Goal: Information Seeking & Learning: Check status

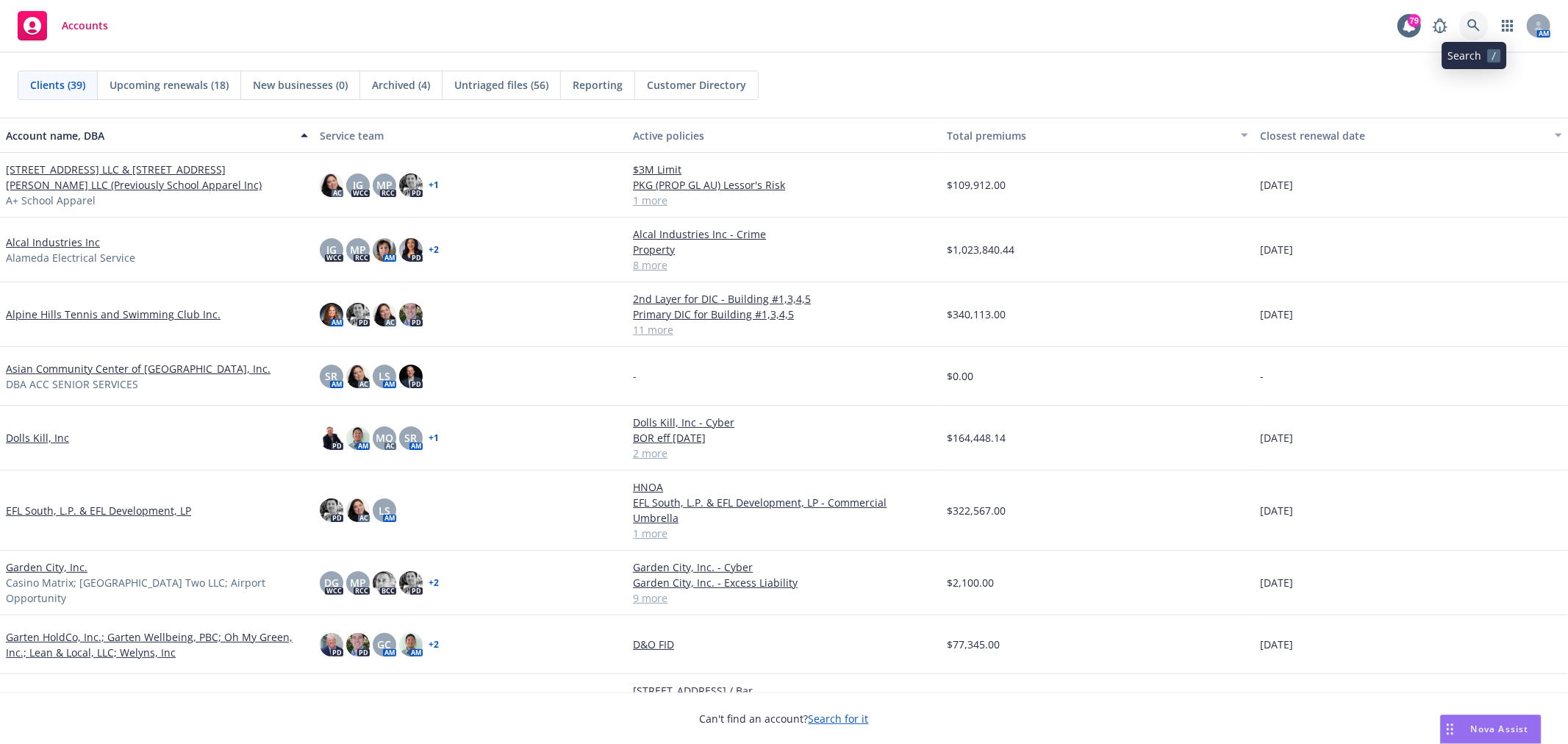
click at [1475, 15] on link at bounding box center [1474, 25] width 29 height 29
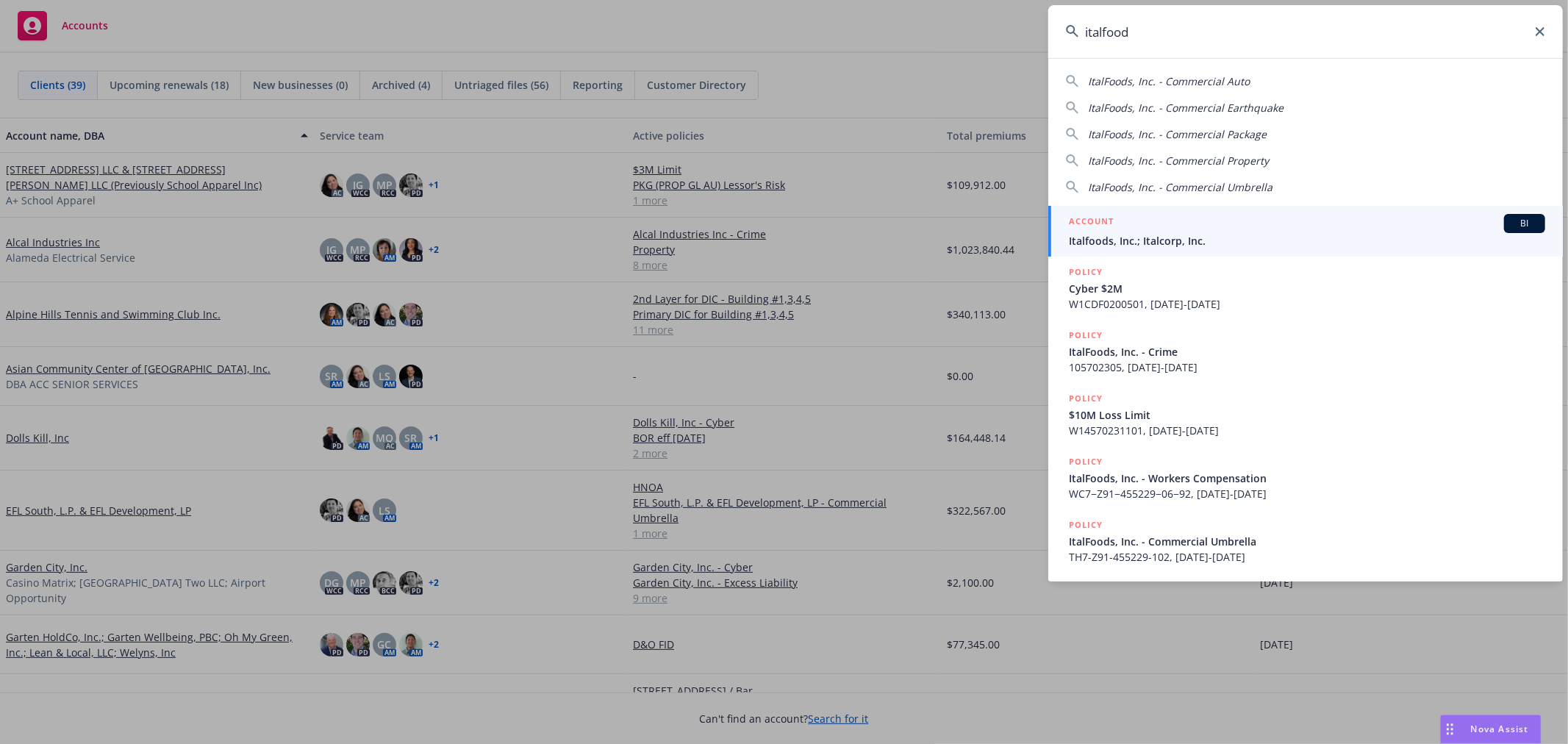
type input "italfood"
click at [1242, 229] on div "ACCOUNT BI" at bounding box center [1308, 224] width 476 height 19
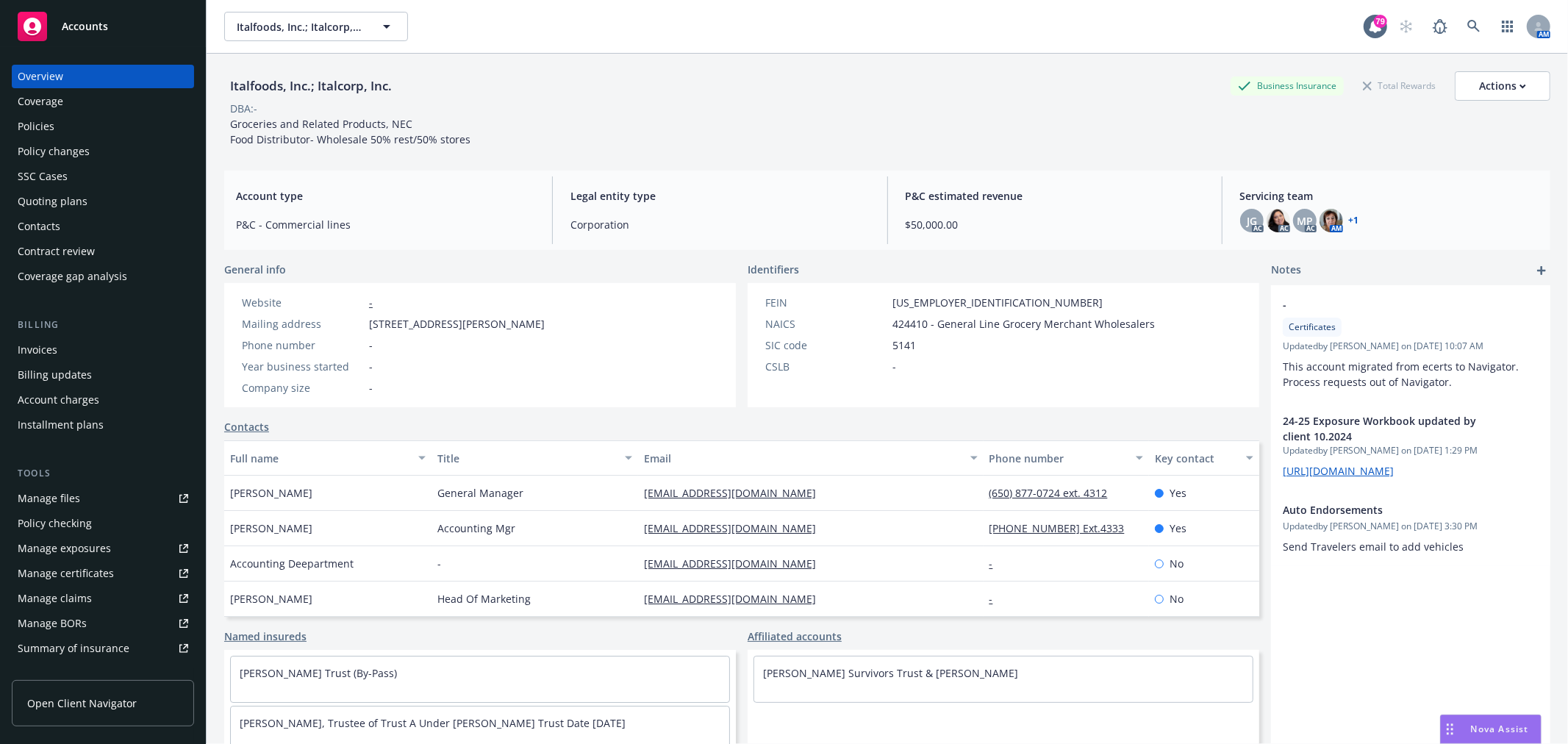
click at [39, 131] on div "Policies" at bounding box center [36, 126] width 37 height 24
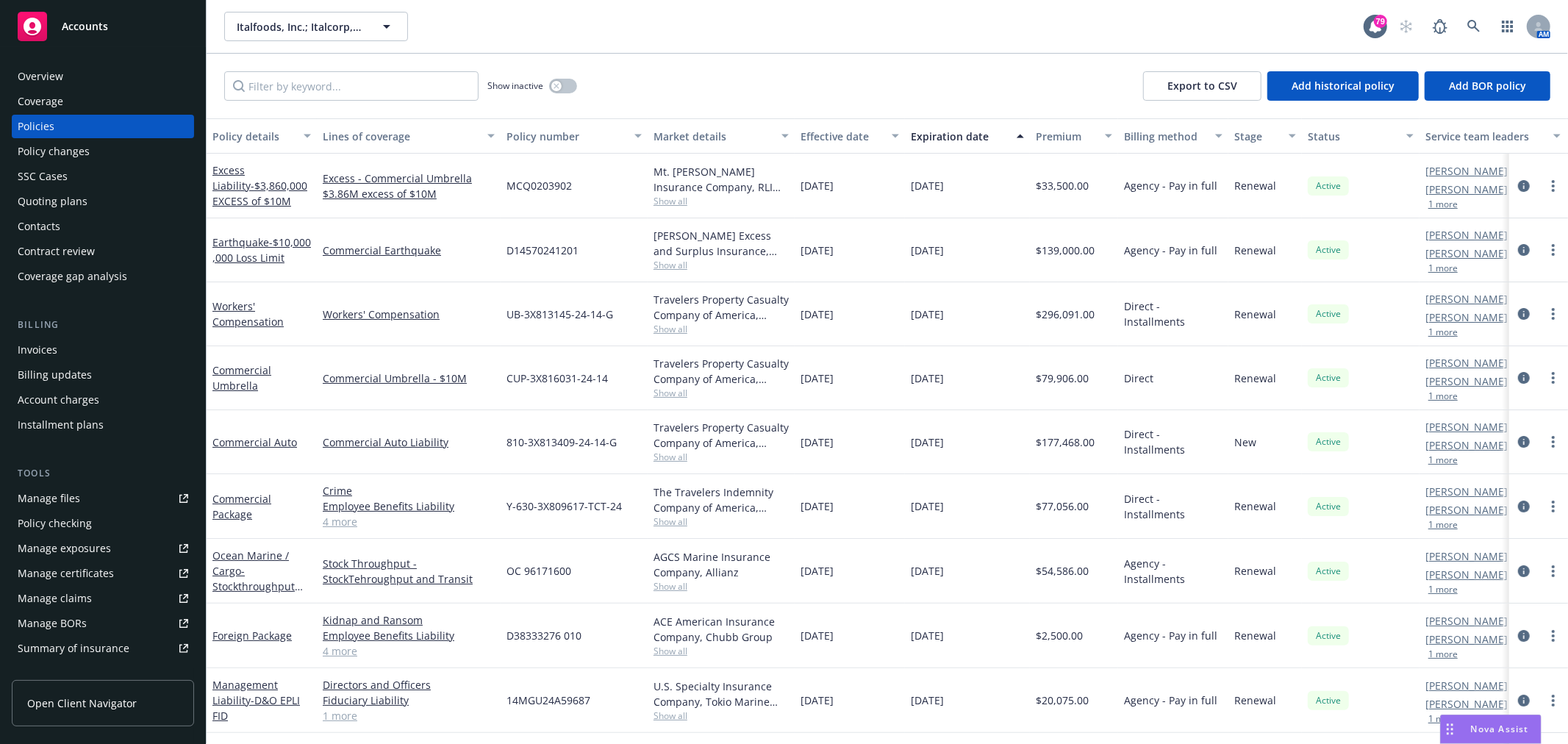
scroll to position [183, 0]
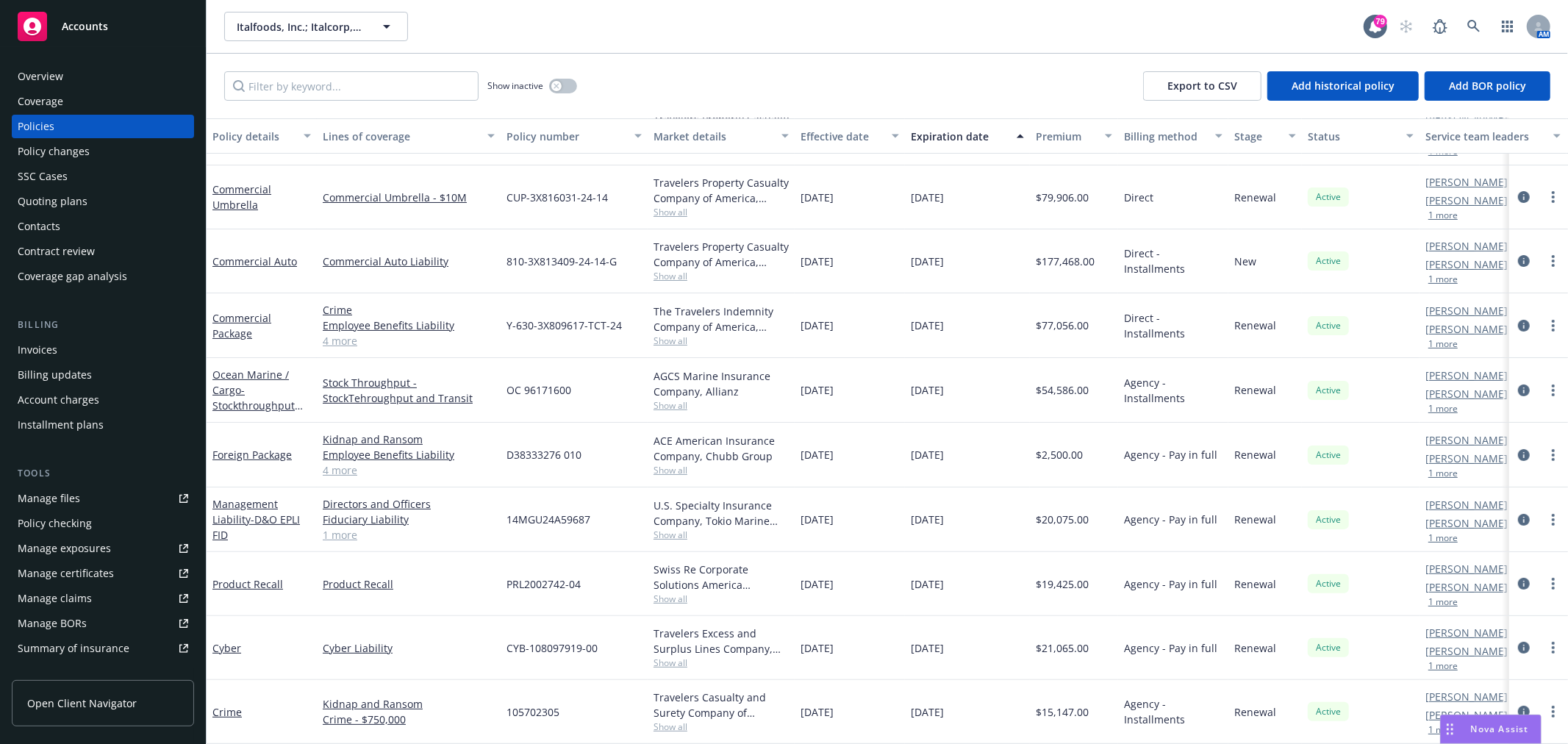
click at [96, 197] on div "Quoting plans" at bounding box center [102, 202] width 171 height 24
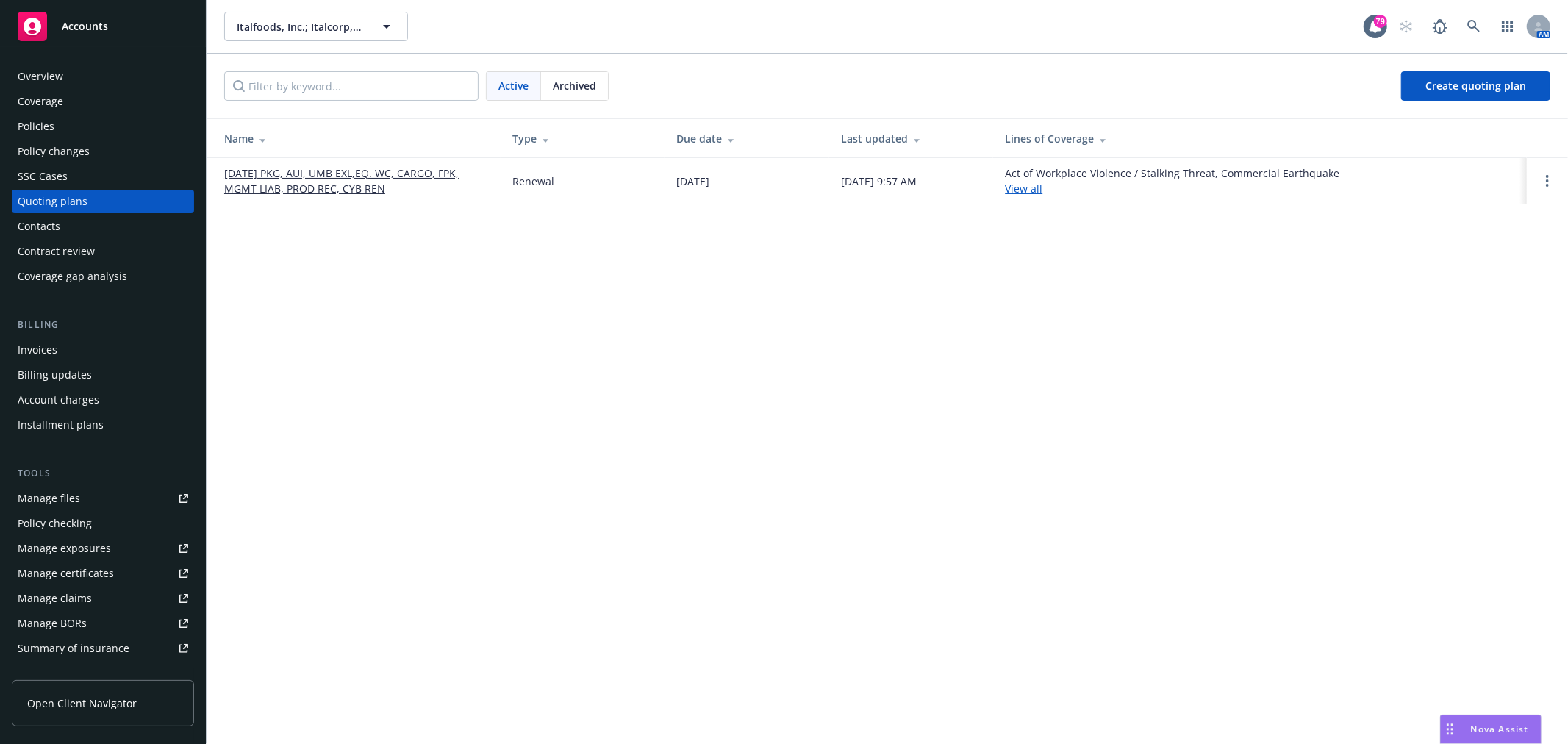
click at [299, 180] on link "[DATE] PKG, AUI, UMB EXL,EQ. WC, CARGO, FPK, MGMT LIAB, PROD REC, CYB REN" at bounding box center [356, 180] width 264 height 31
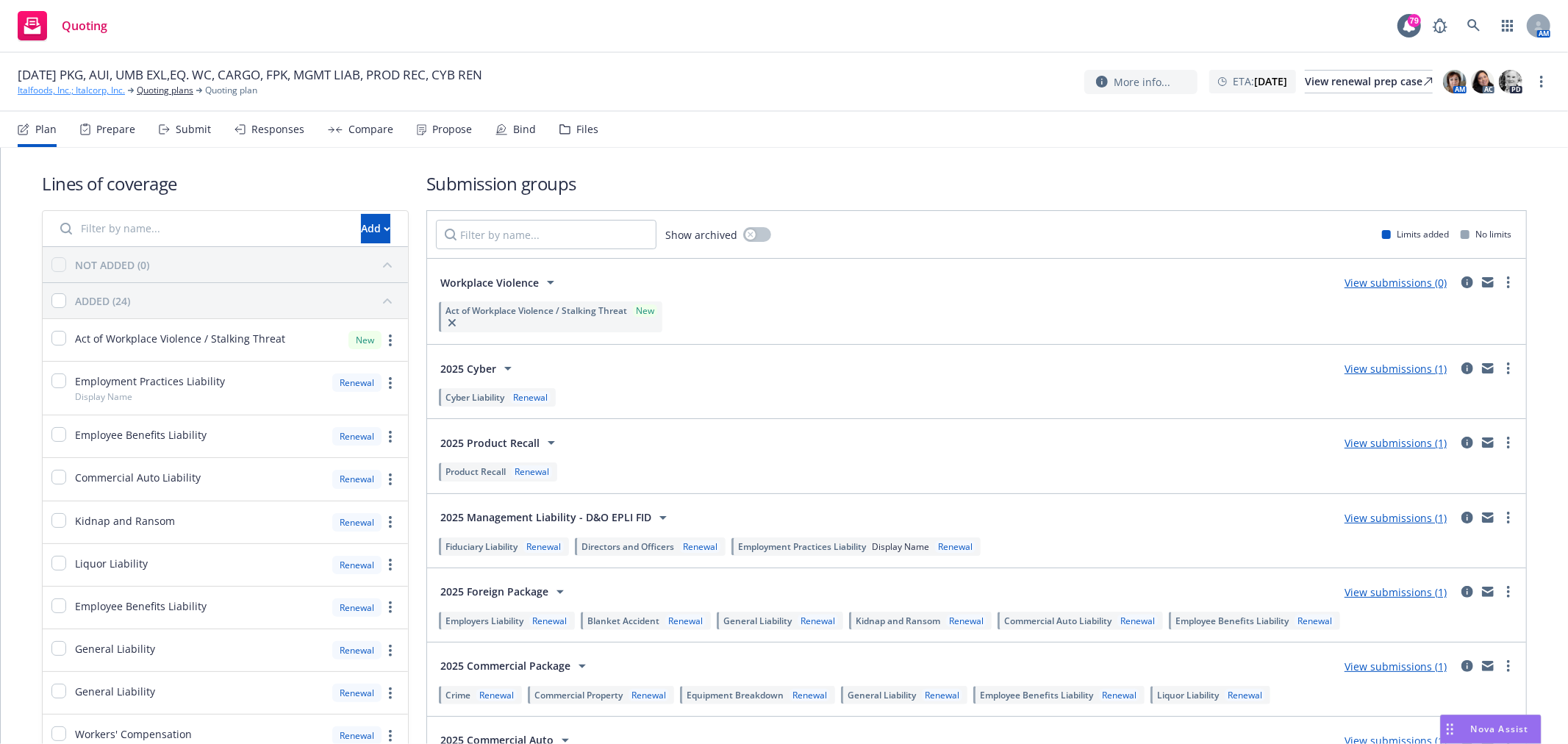
click at [86, 94] on link "Italfoods, Inc.; Italcorp, Inc." at bounding box center [71, 91] width 107 height 13
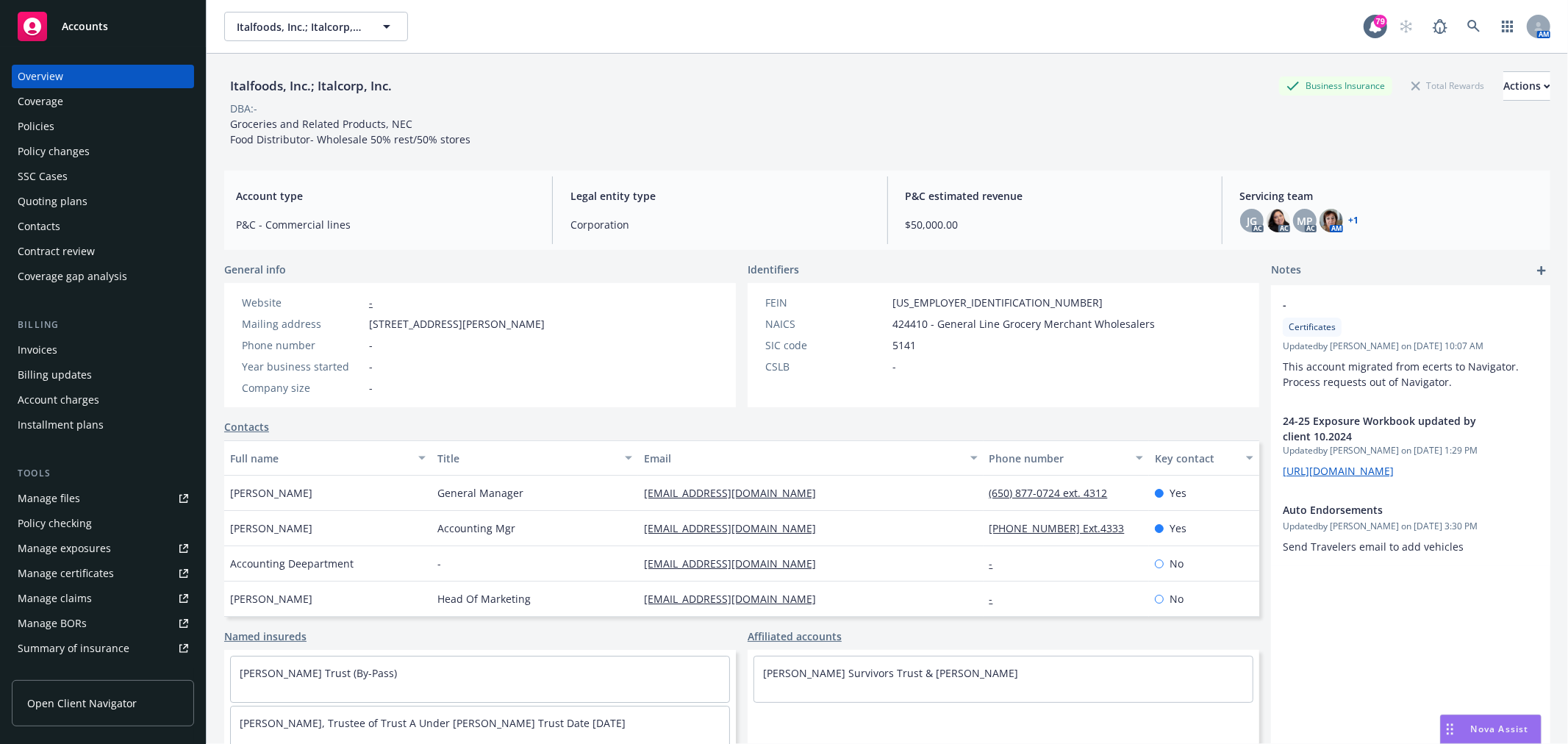
click at [105, 125] on div "Policies" at bounding box center [102, 126] width 171 height 24
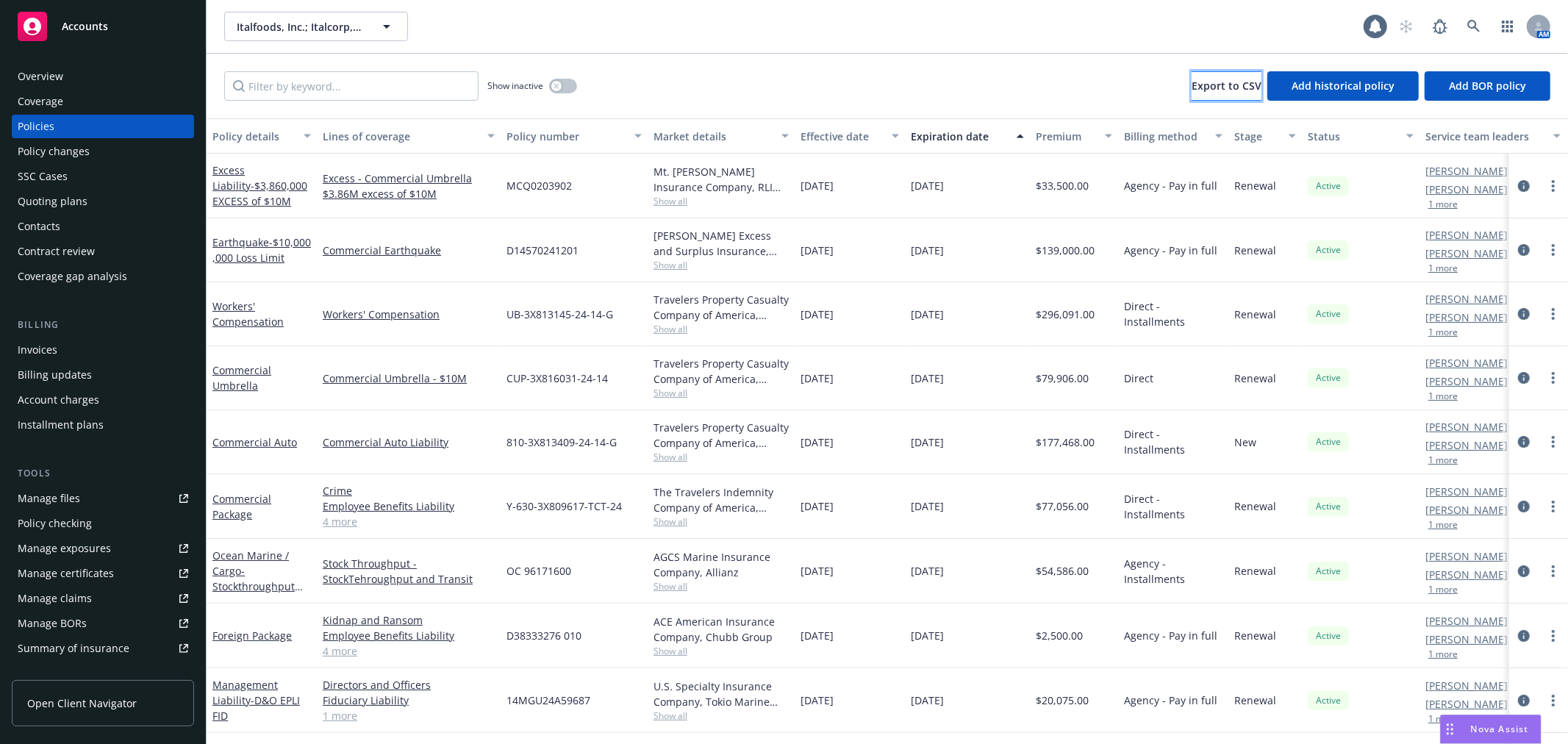
click at [1215, 85] on span "Export to CSV" at bounding box center [1227, 86] width 70 height 14
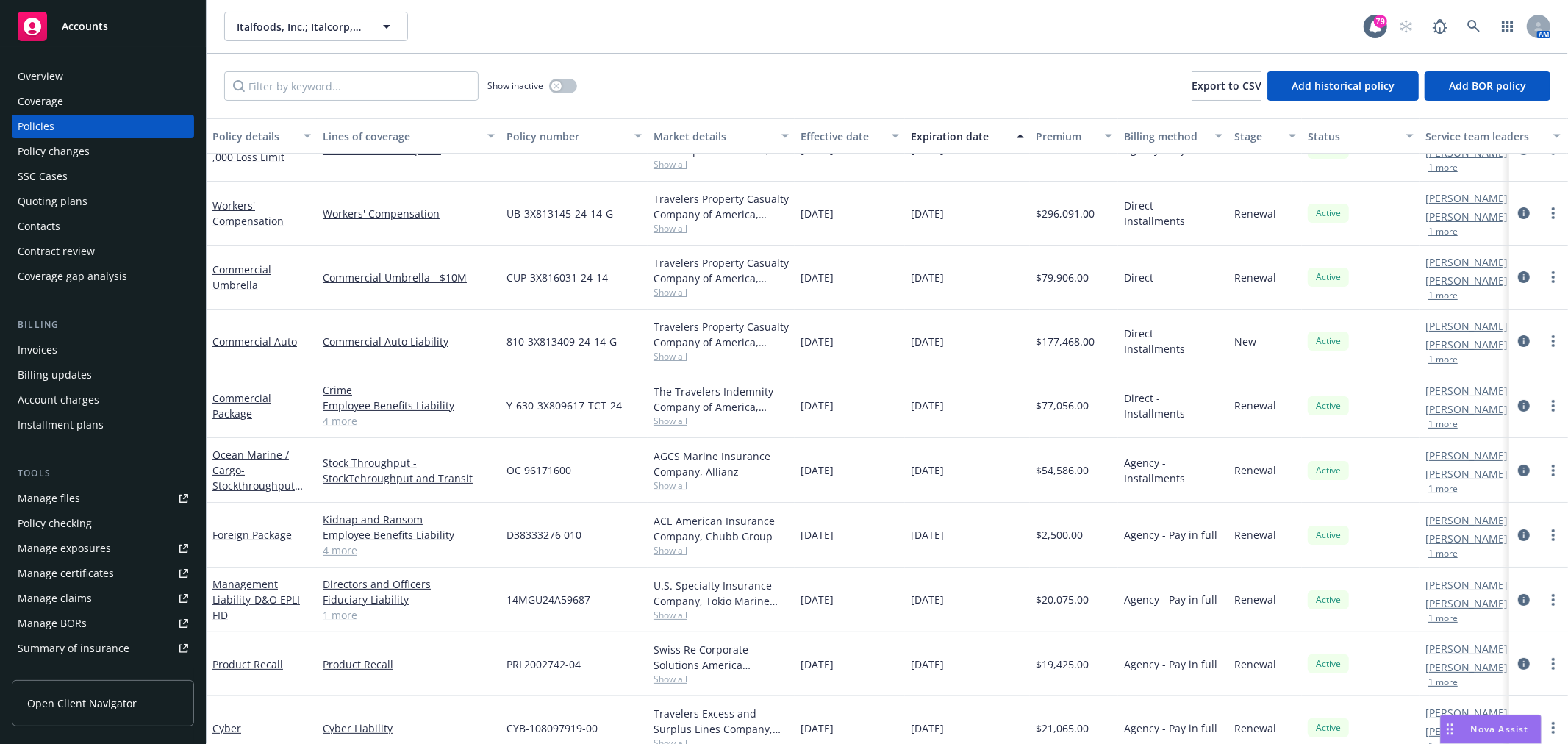
scroll to position [183, 0]
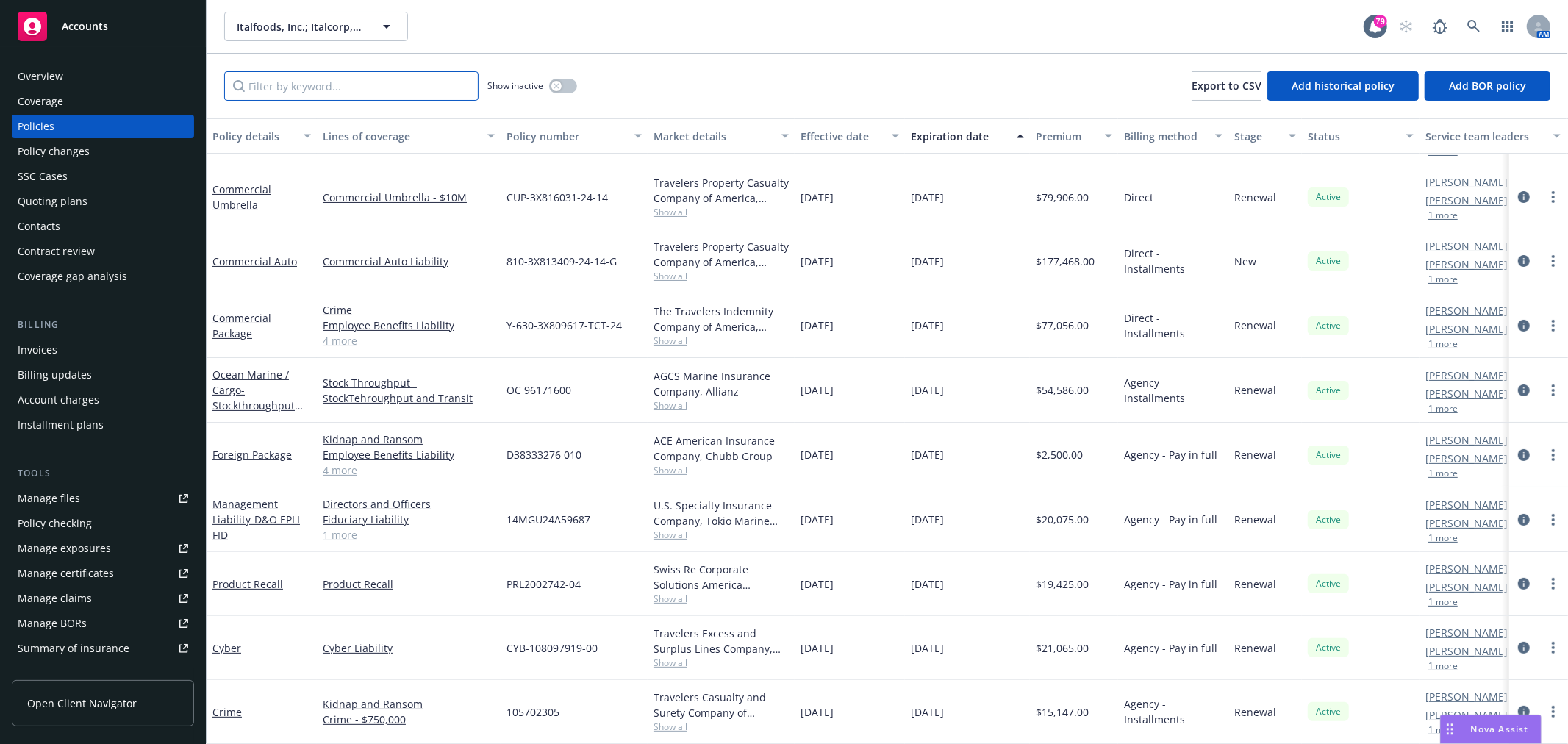
click at [391, 83] on input "Filter by keyword..." at bounding box center [351, 86] width 254 height 29
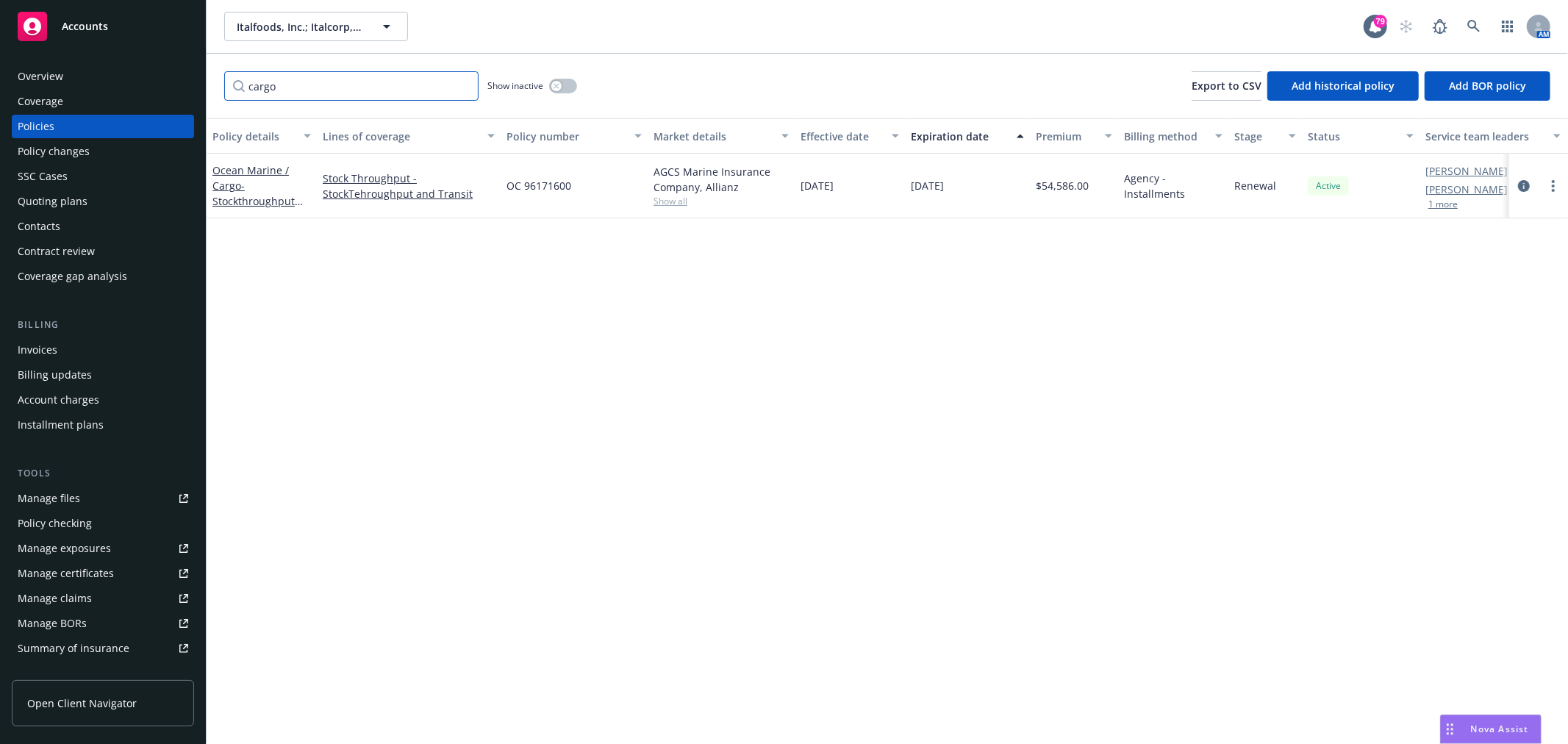
scroll to position [0, 0]
drag, startPoint x: 576, startPoint y: 185, endPoint x: 510, endPoint y: 186, distance: 66.0
click at [510, 186] on div "OC 96171600" at bounding box center [574, 187] width 147 height 65
copy span "OC 96171600"
click at [325, 88] on input "cargo" at bounding box center [351, 86] width 254 height 29
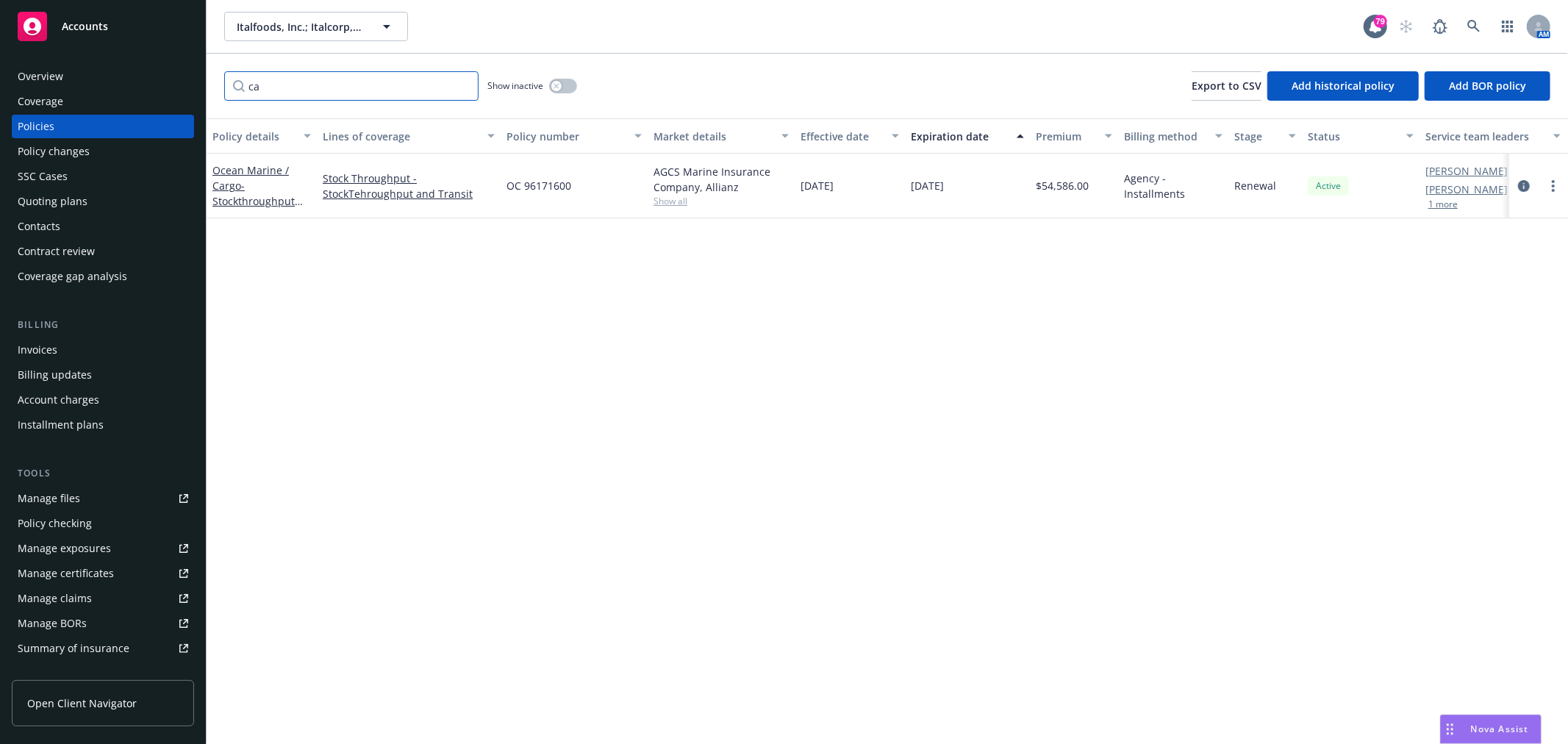
type input "c"
drag, startPoint x: 597, startPoint y: 186, endPoint x: 503, endPoint y: 189, distance: 94.0
click at [503, 189] on div "CYB-108097919-00" at bounding box center [574, 186] width 147 height 64
copy span "CYB-108097919-00"
click at [332, 79] on input "cyb" at bounding box center [351, 86] width 254 height 29
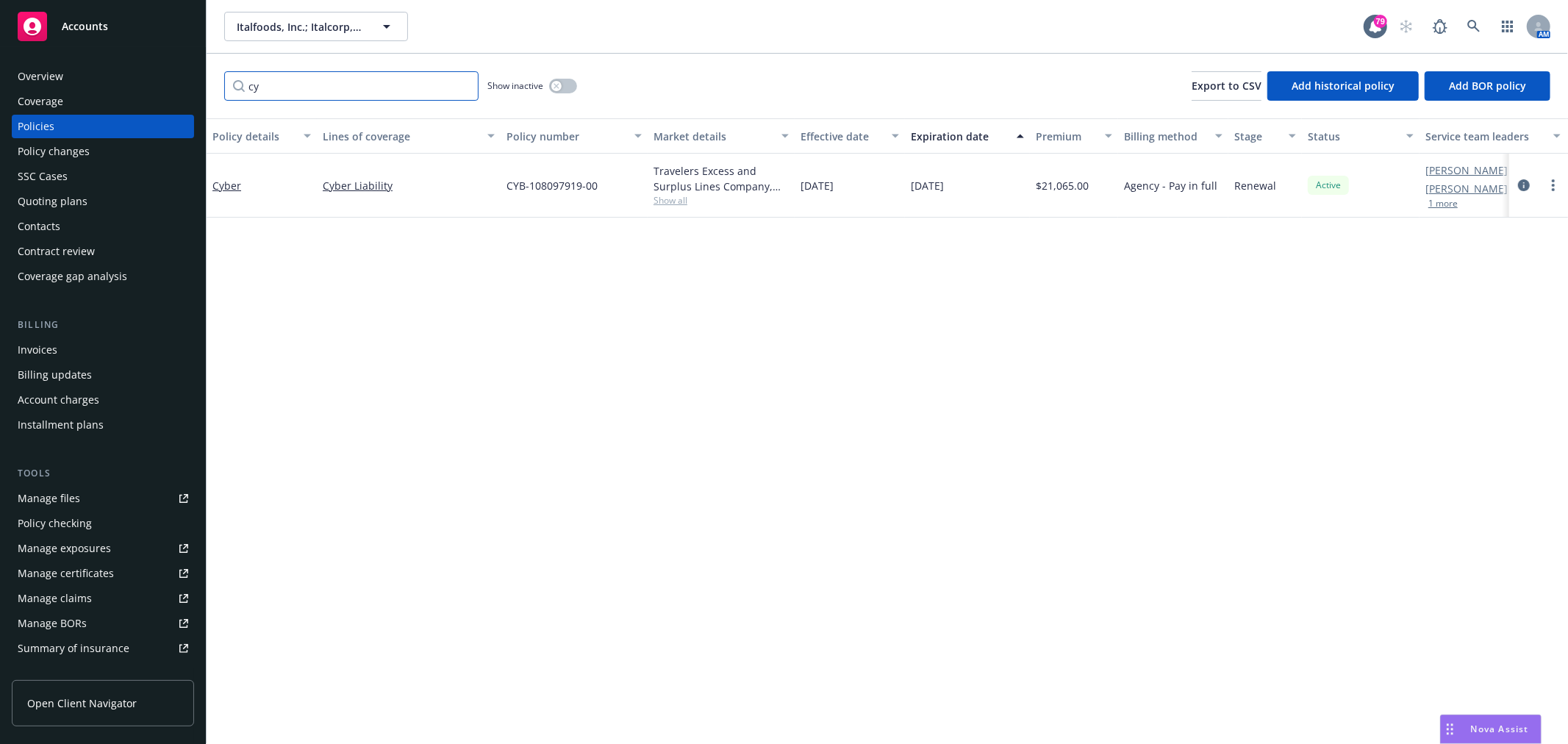
type input "c"
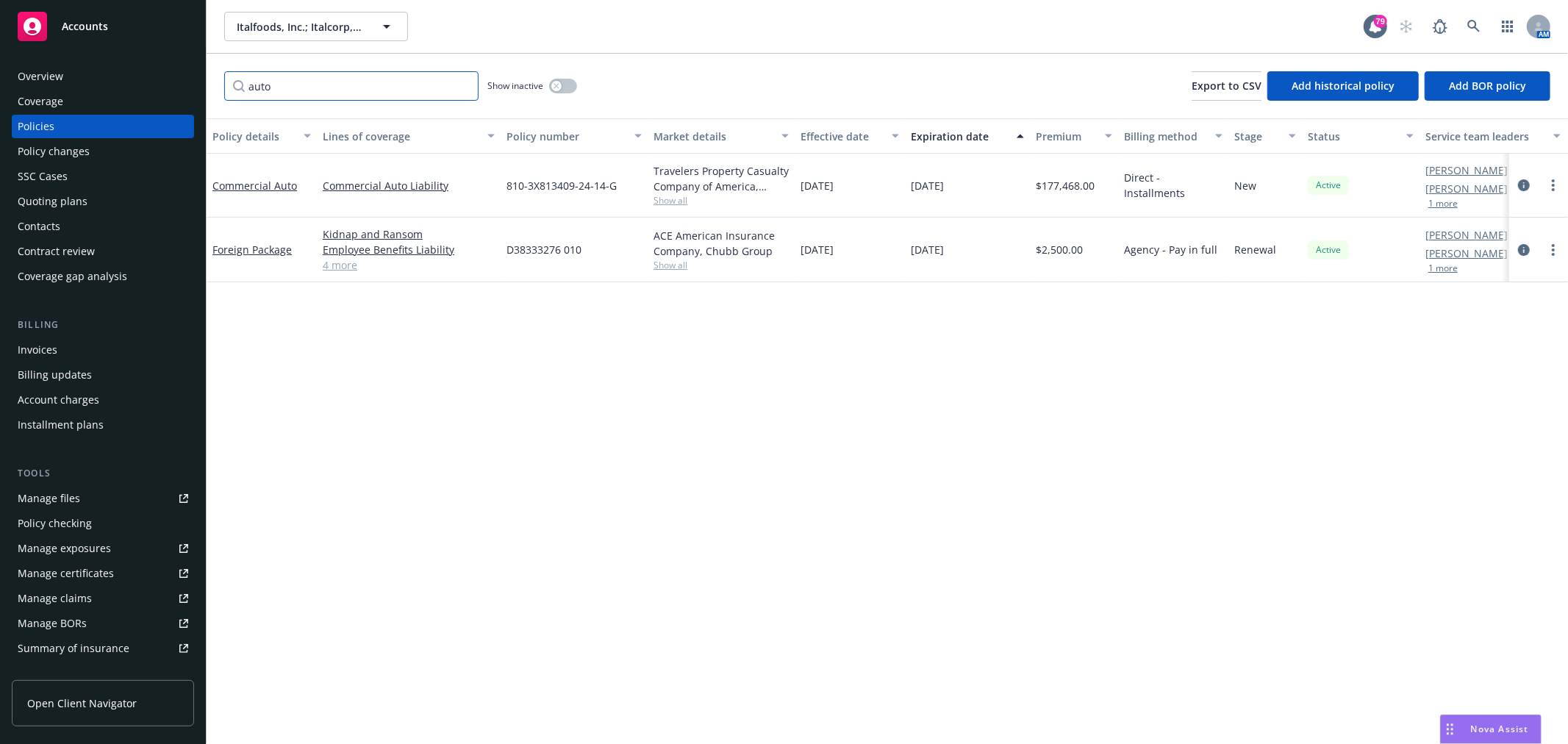
type input "auto"
click at [545, 384] on div "Policy details Lines of coverage Policy number Market details Effective date Ex…" at bounding box center [887, 431] width 1362 height 626
click at [106, 75] on div "Overview" at bounding box center [102, 77] width 171 height 24
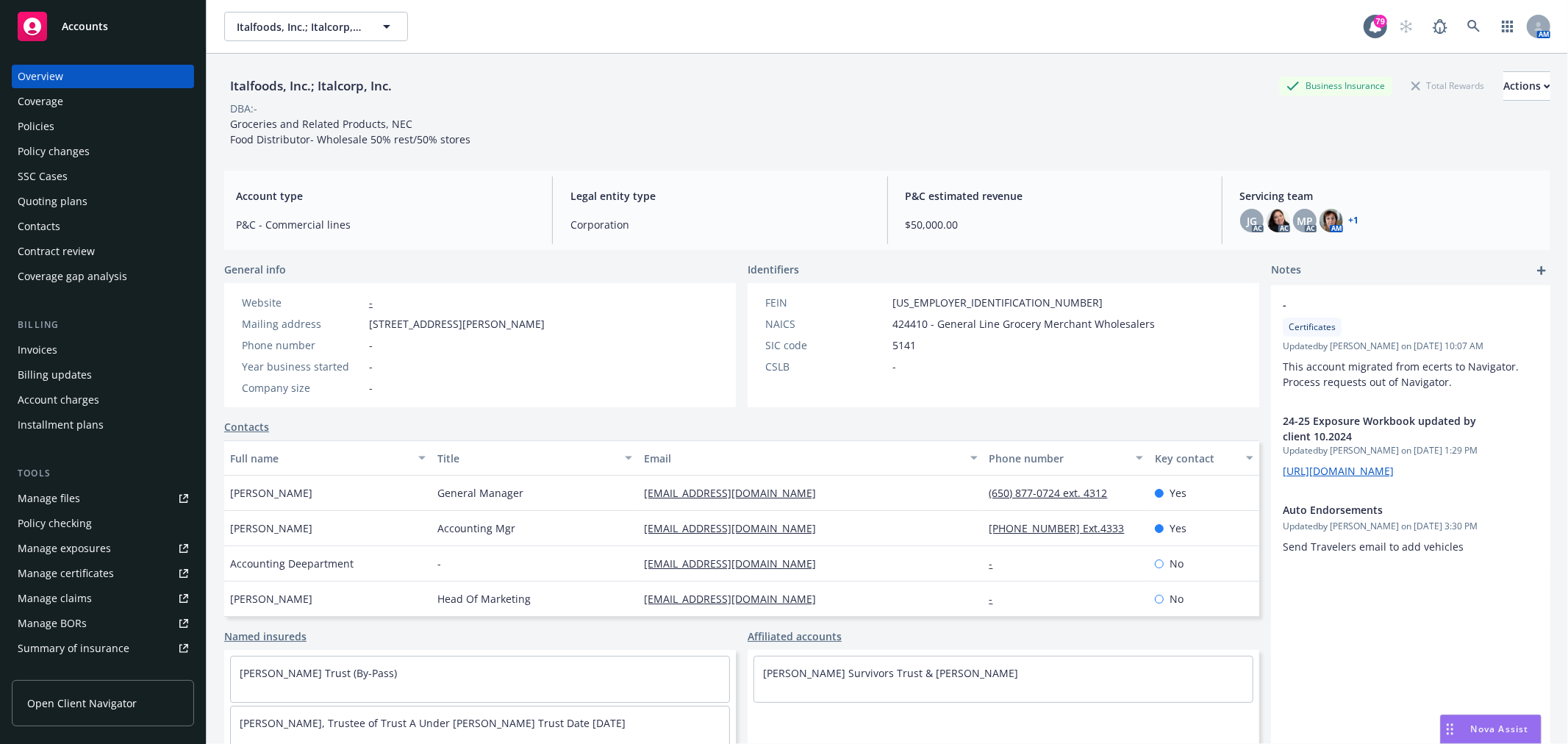
click at [87, 199] on div "Quoting plans" at bounding box center [102, 202] width 171 height 24
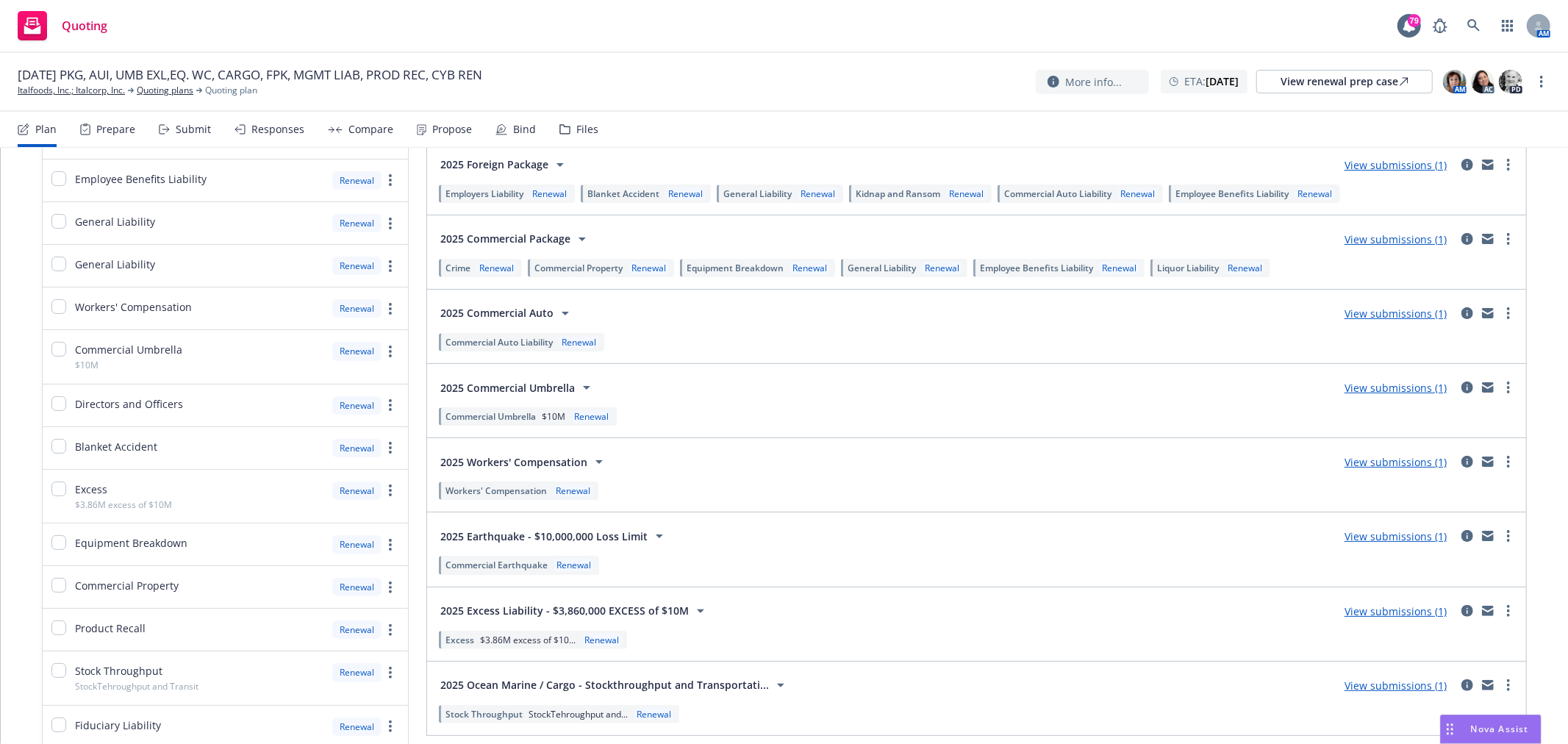
scroll to position [385, 0]
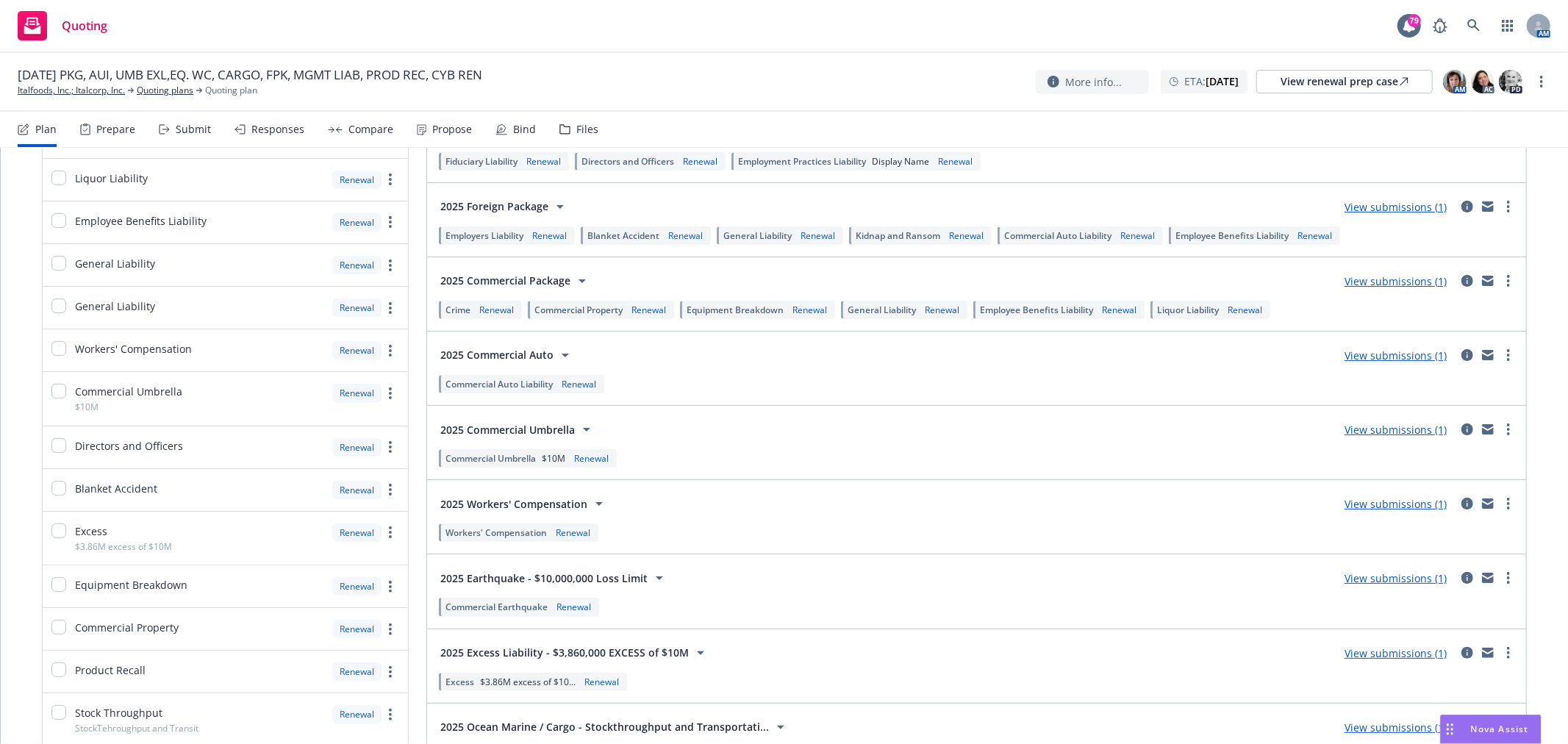
click at [1462, 503] on icon "circleInformation" at bounding box center [1467, 503] width 12 height 12
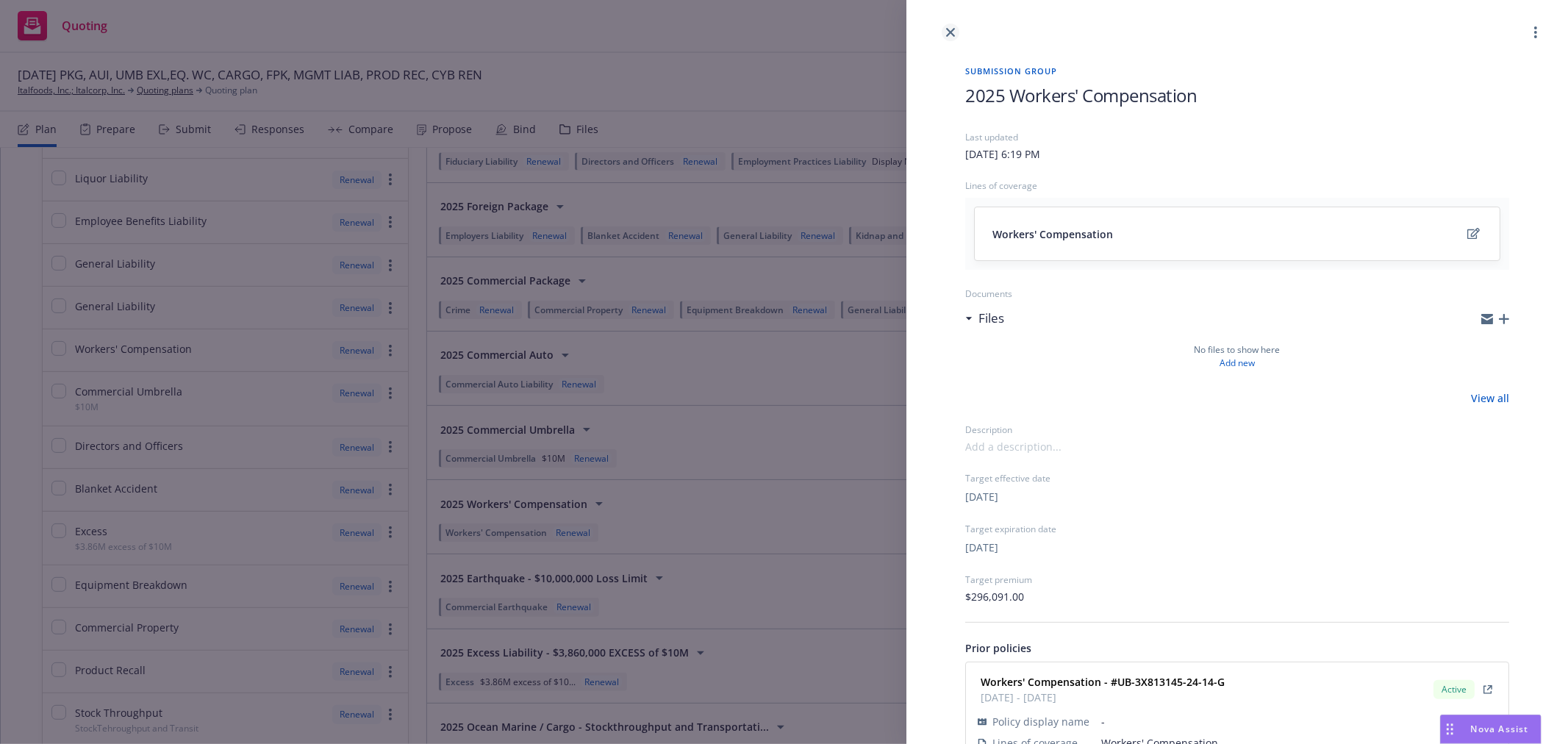
click at [954, 33] on icon "close" at bounding box center [950, 32] width 9 height 9
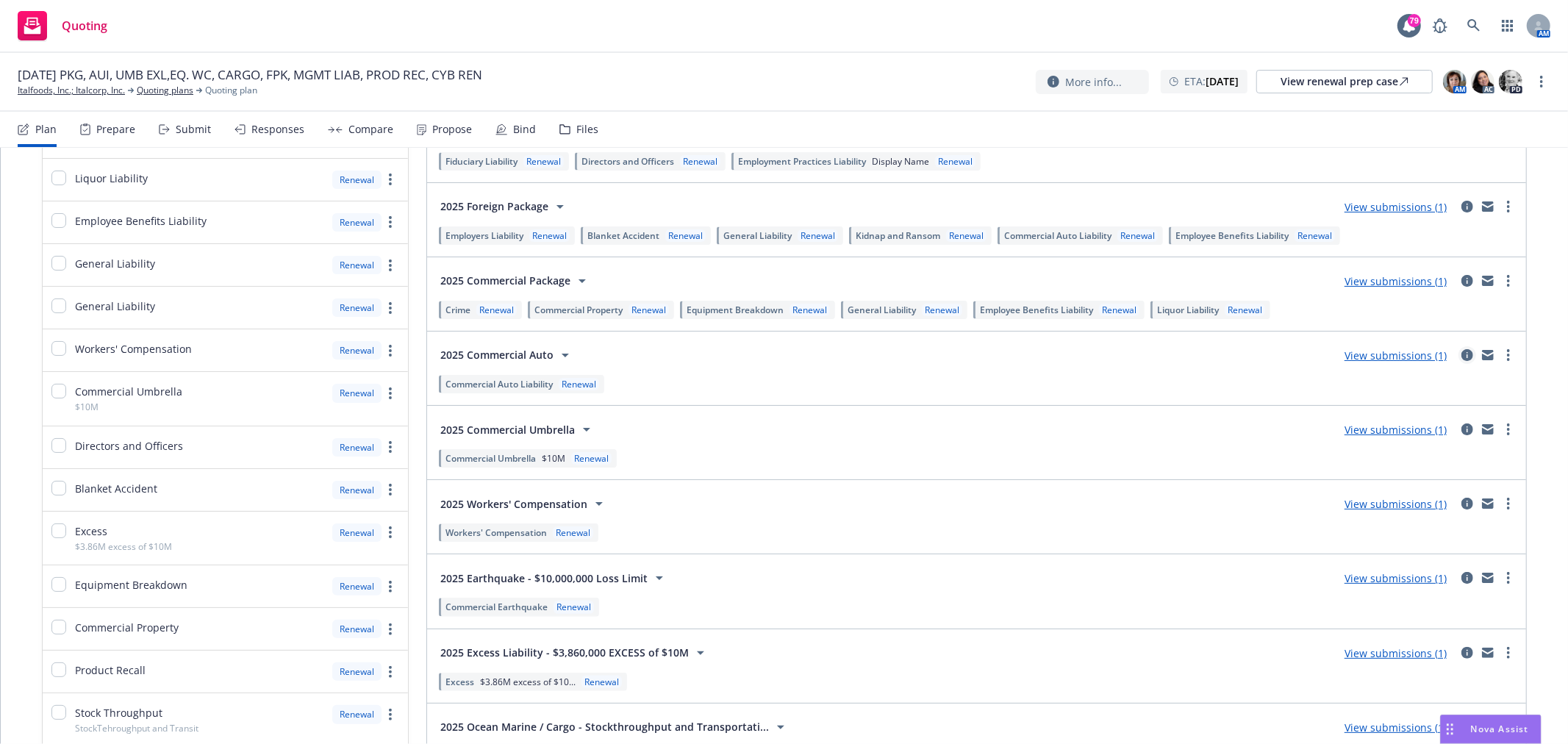
click at [1462, 354] on icon "circleInformation" at bounding box center [1467, 355] width 12 height 12
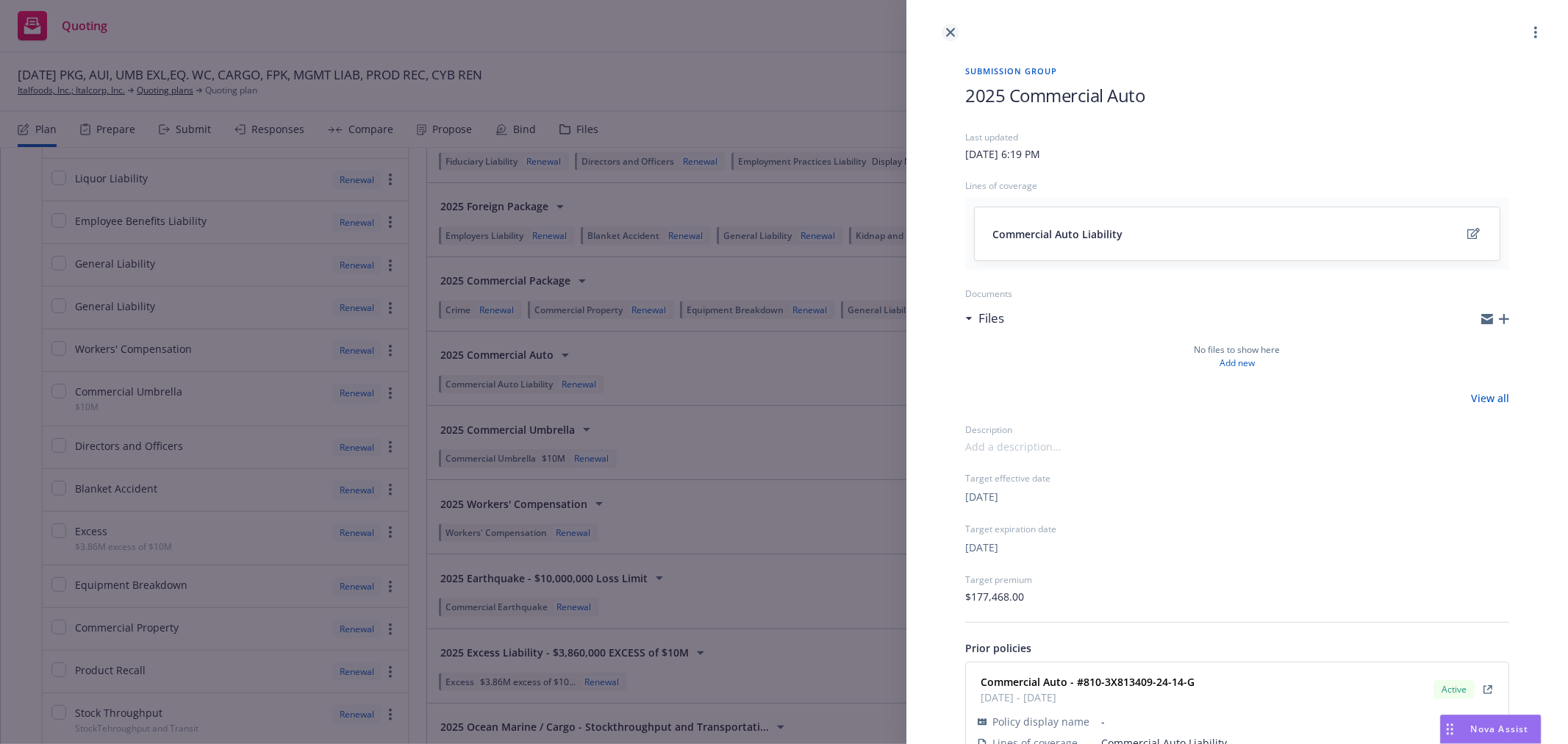
click at [945, 35] on link "close" at bounding box center [950, 33] width 17 height 17
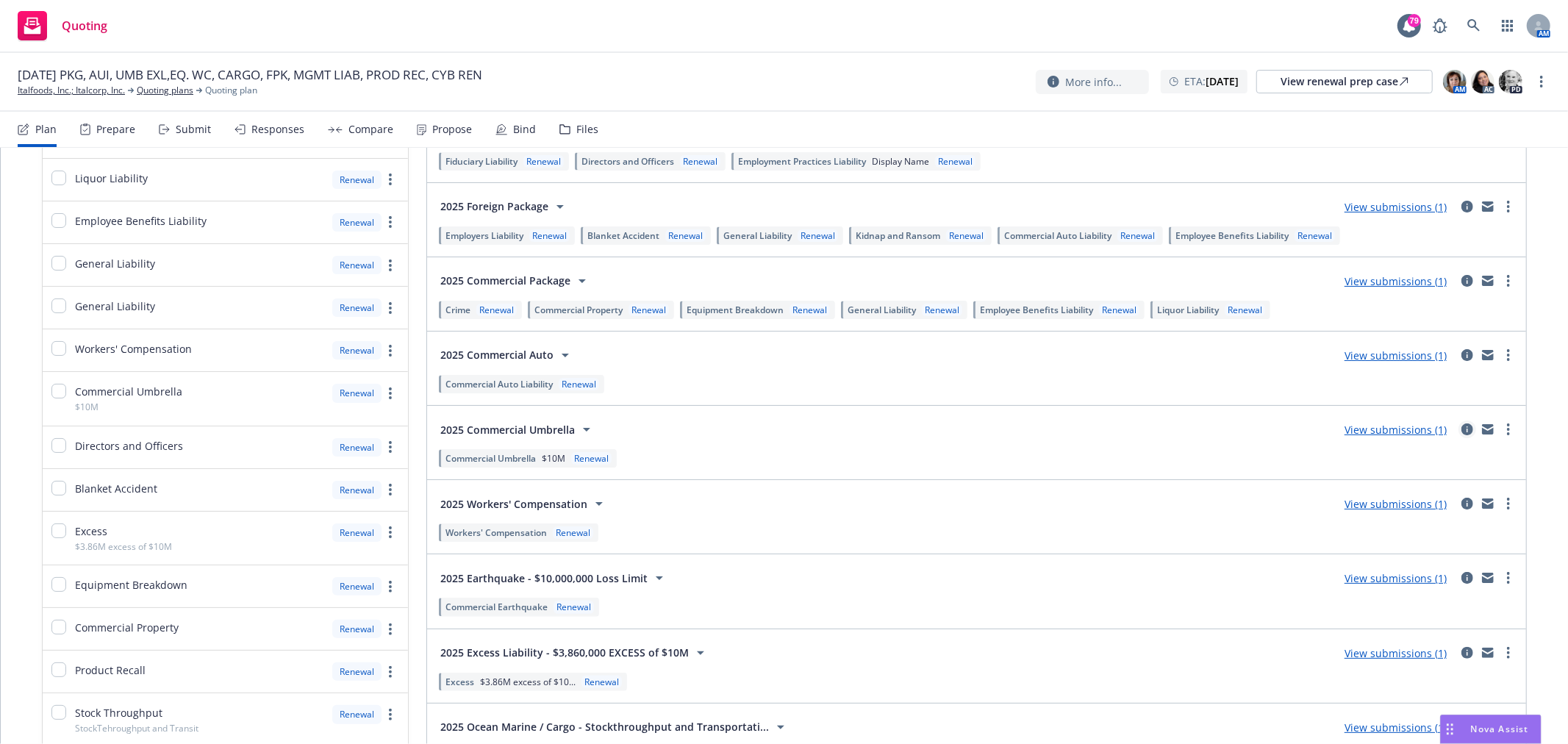
click at [1462, 423] on icon "circleInformation" at bounding box center [1467, 429] width 12 height 12
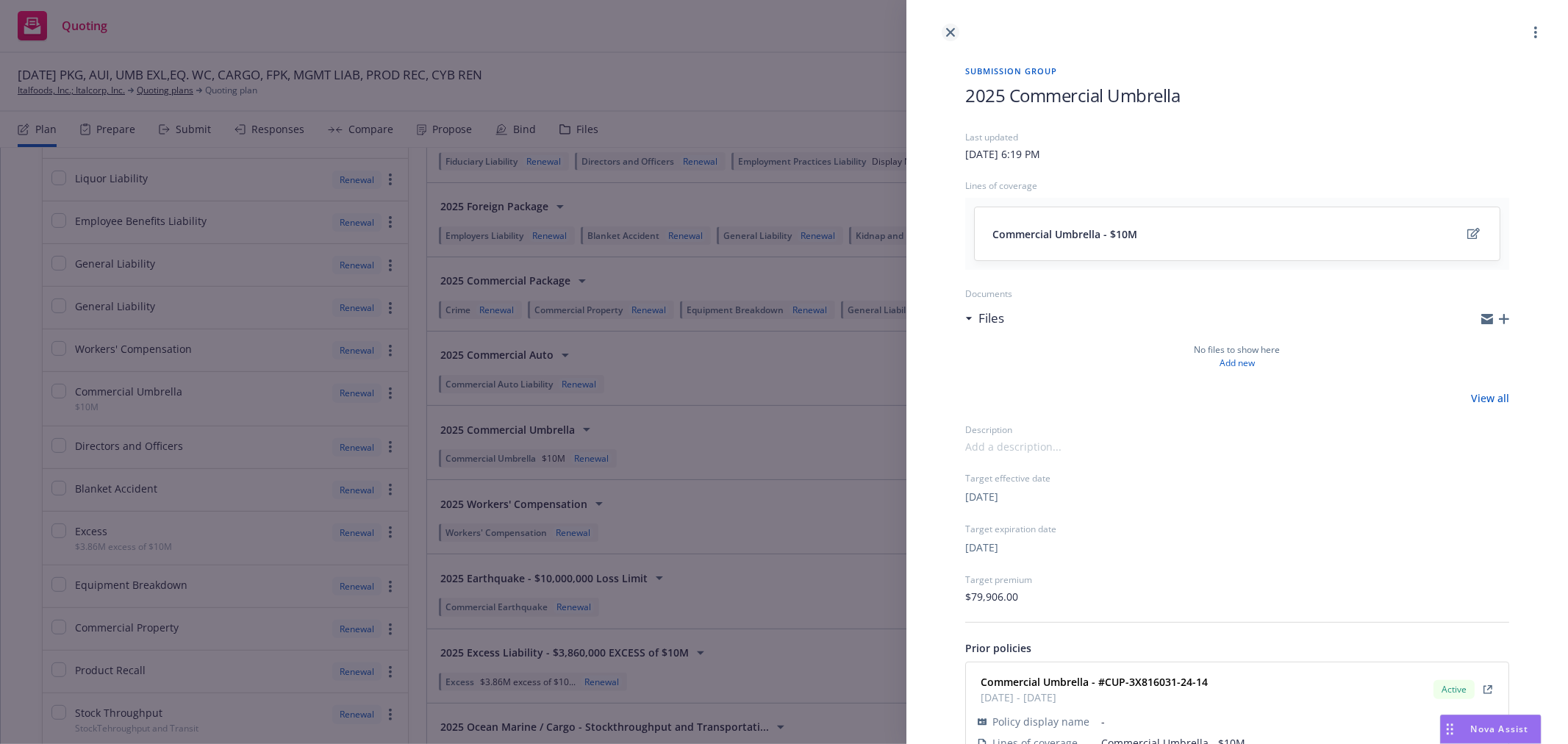
click at [952, 33] on icon "close" at bounding box center [950, 32] width 9 height 9
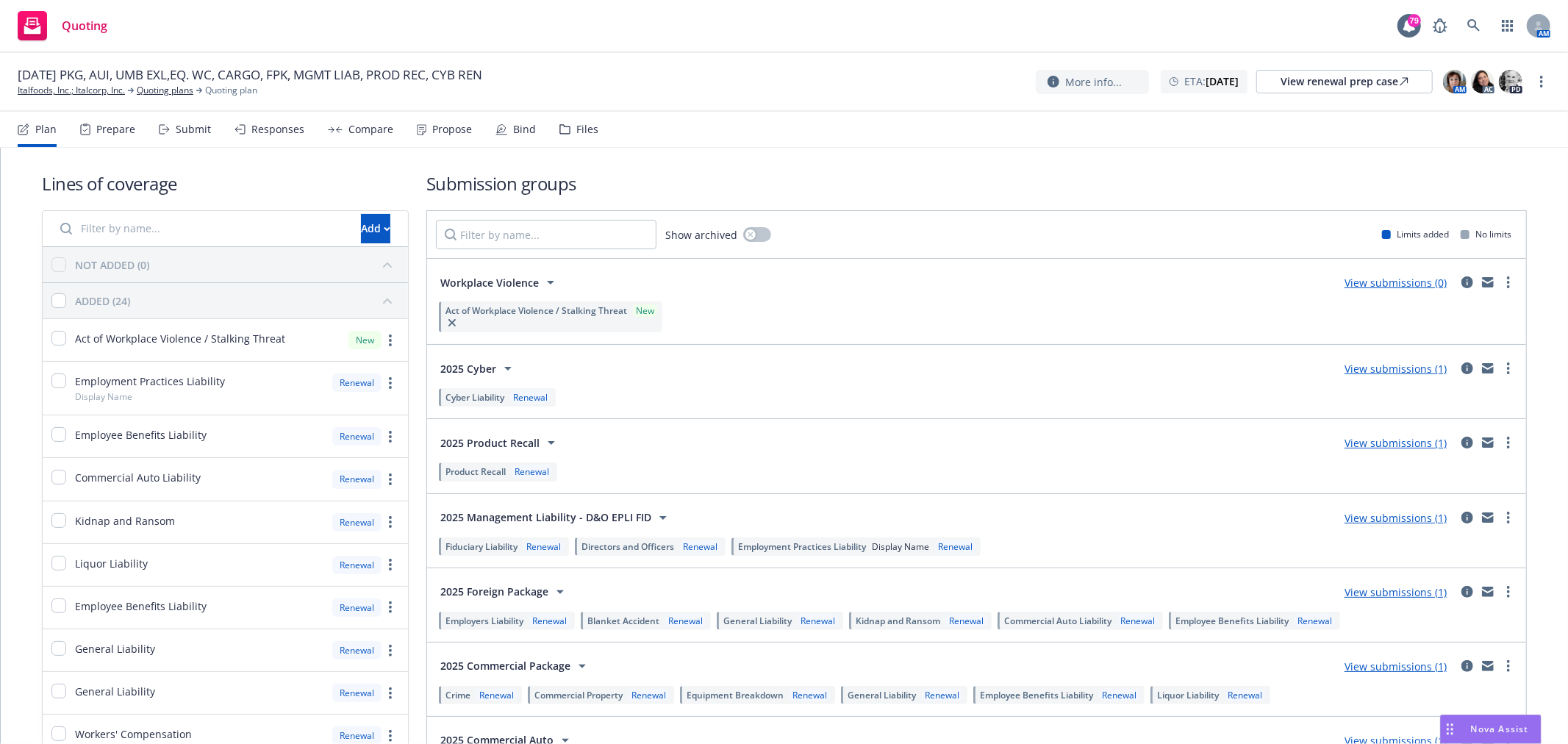
scroll to position [82, 0]
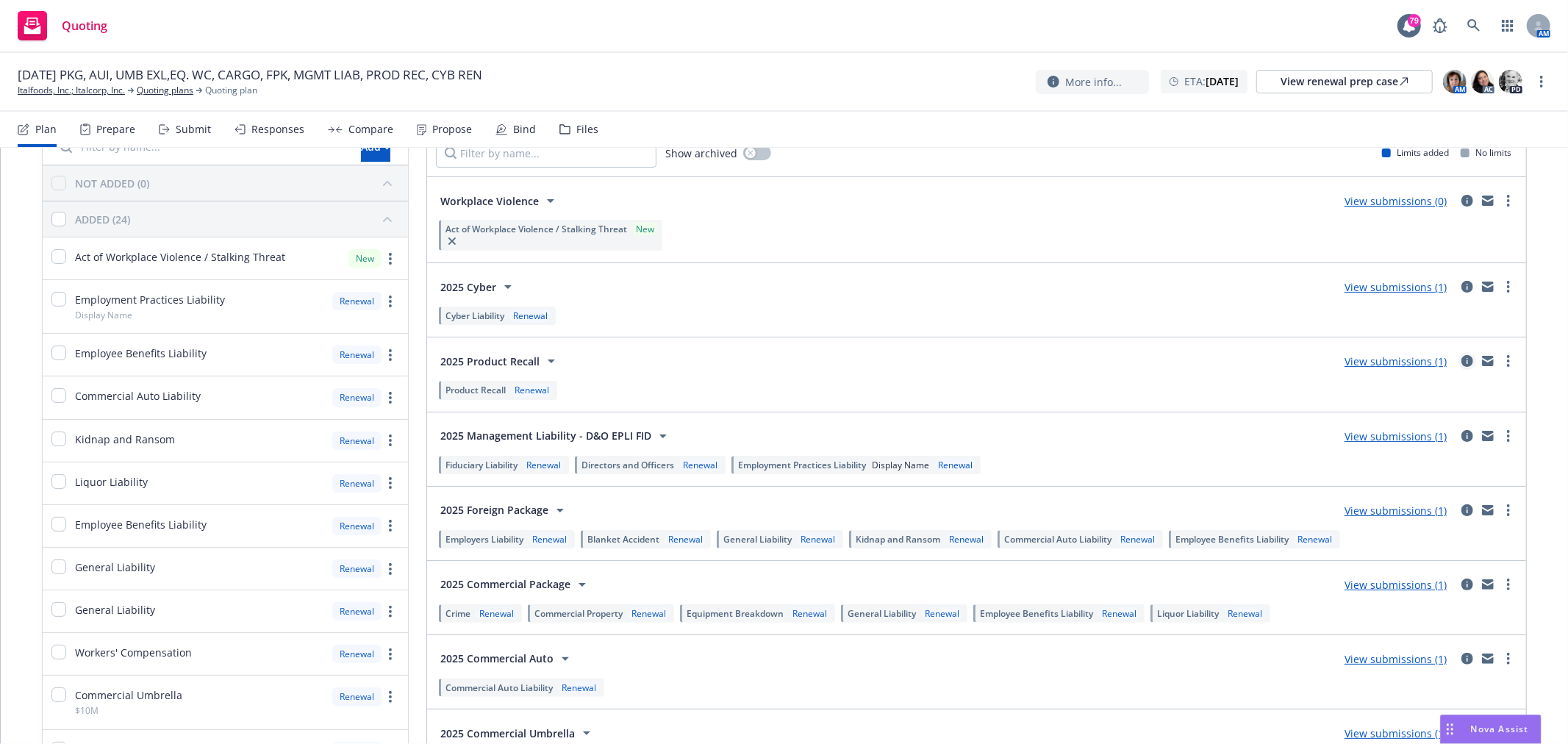
click at [1462, 361] on icon "circleInformation" at bounding box center [1467, 360] width 12 height 12
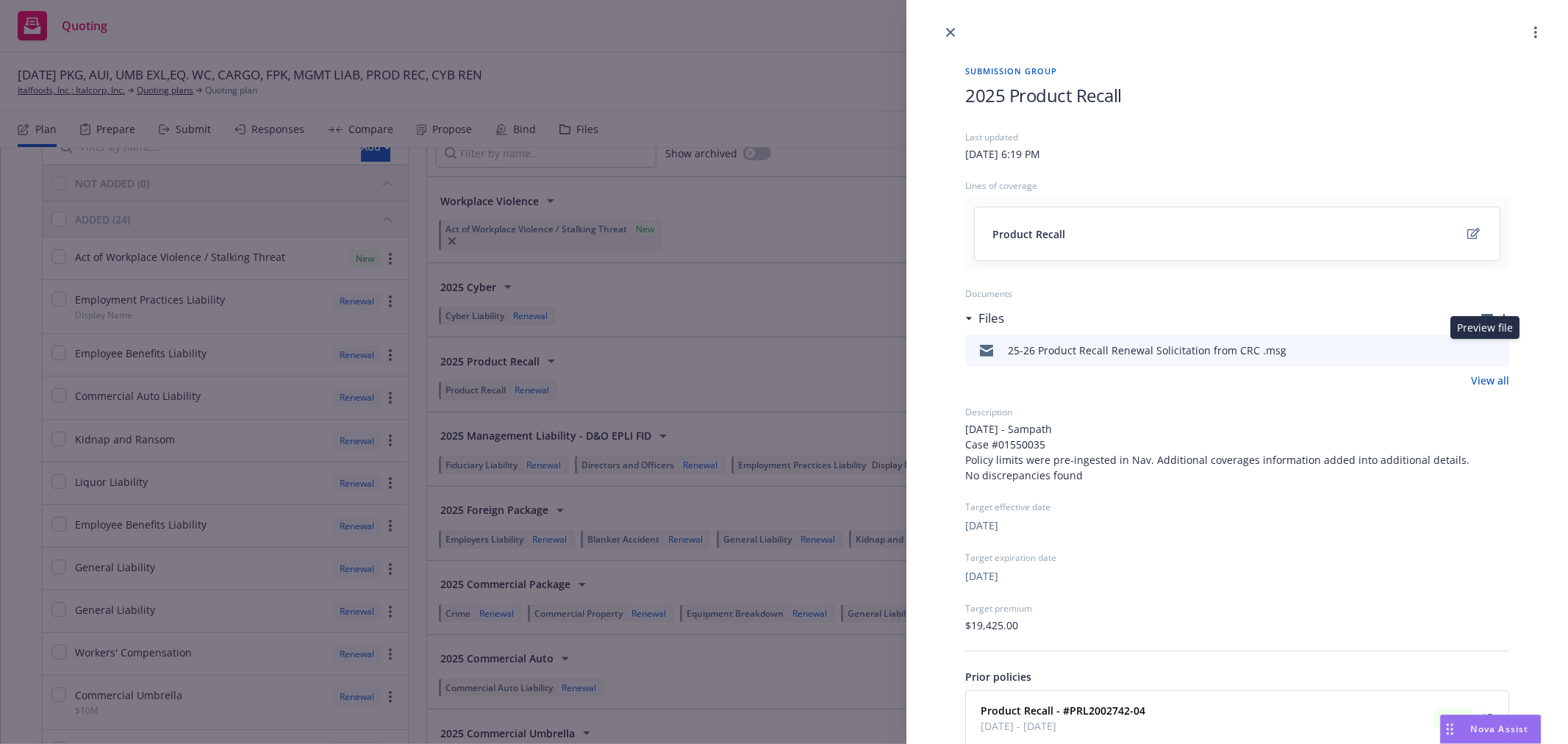
click at [1489, 347] on icon "preview file" at bounding box center [1495, 349] width 13 height 10
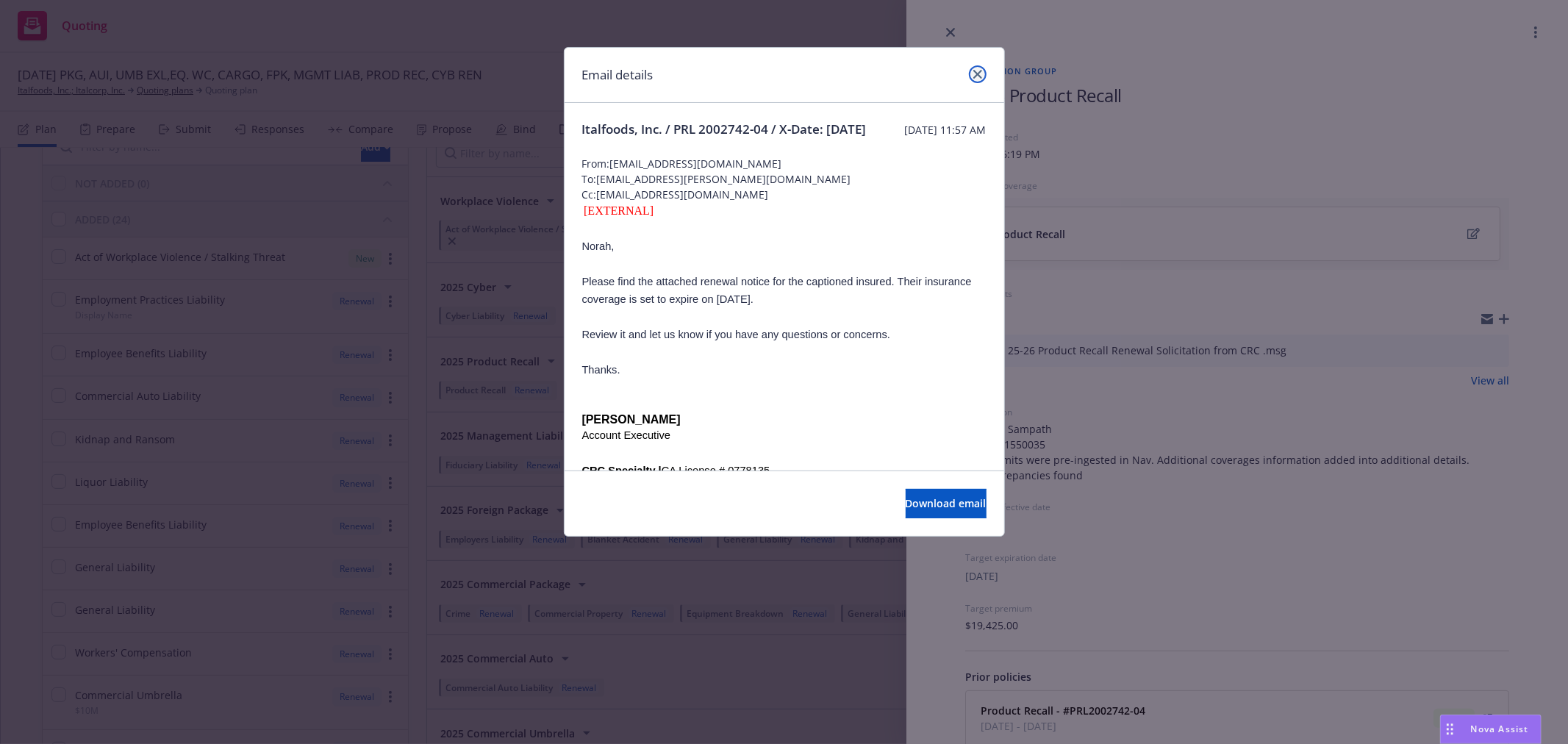
click at [979, 70] on icon "close" at bounding box center [977, 74] width 9 height 9
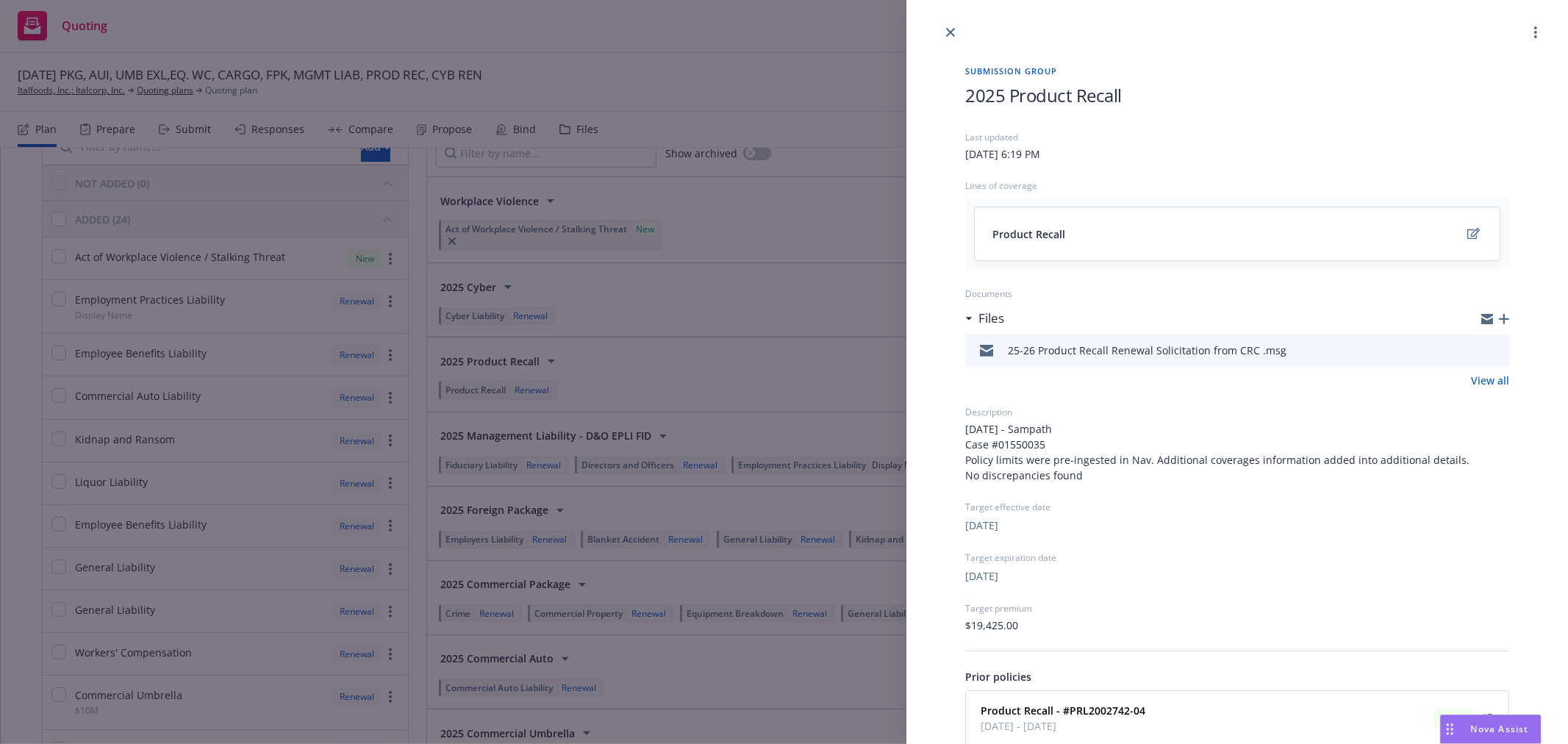
click at [1466, 349] on icon "download file" at bounding box center [1471, 349] width 12 height 12
click at [946, 37] on link "close" at bounding box center [950, 33] width 17 height 17
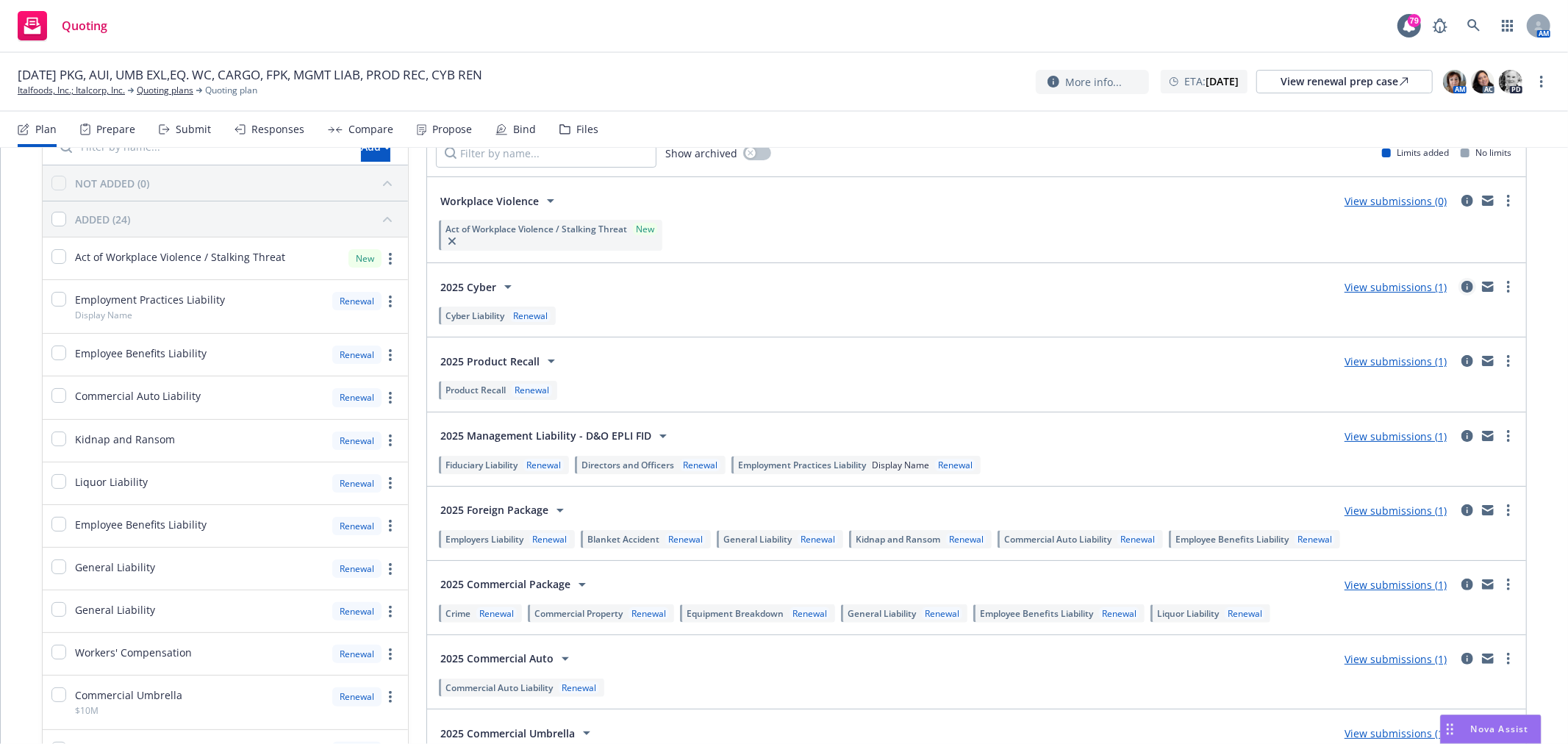
click at [1462, 290] on icon "circleInformation" at bounding box center [1467, 287] width 12 height 12
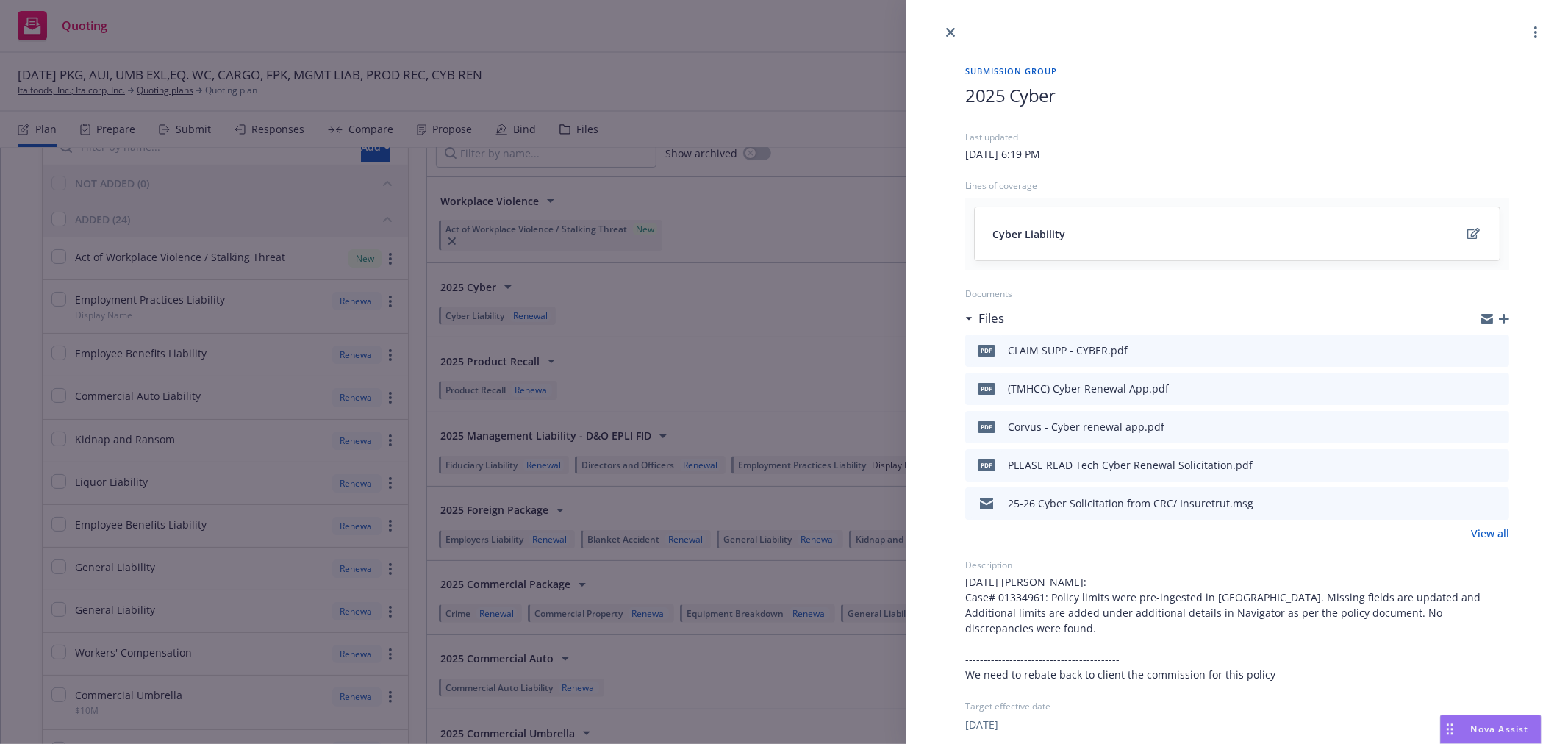
click at [1493, 530] on link "View all" at bounding box center [1490, 533] width 38 height 15
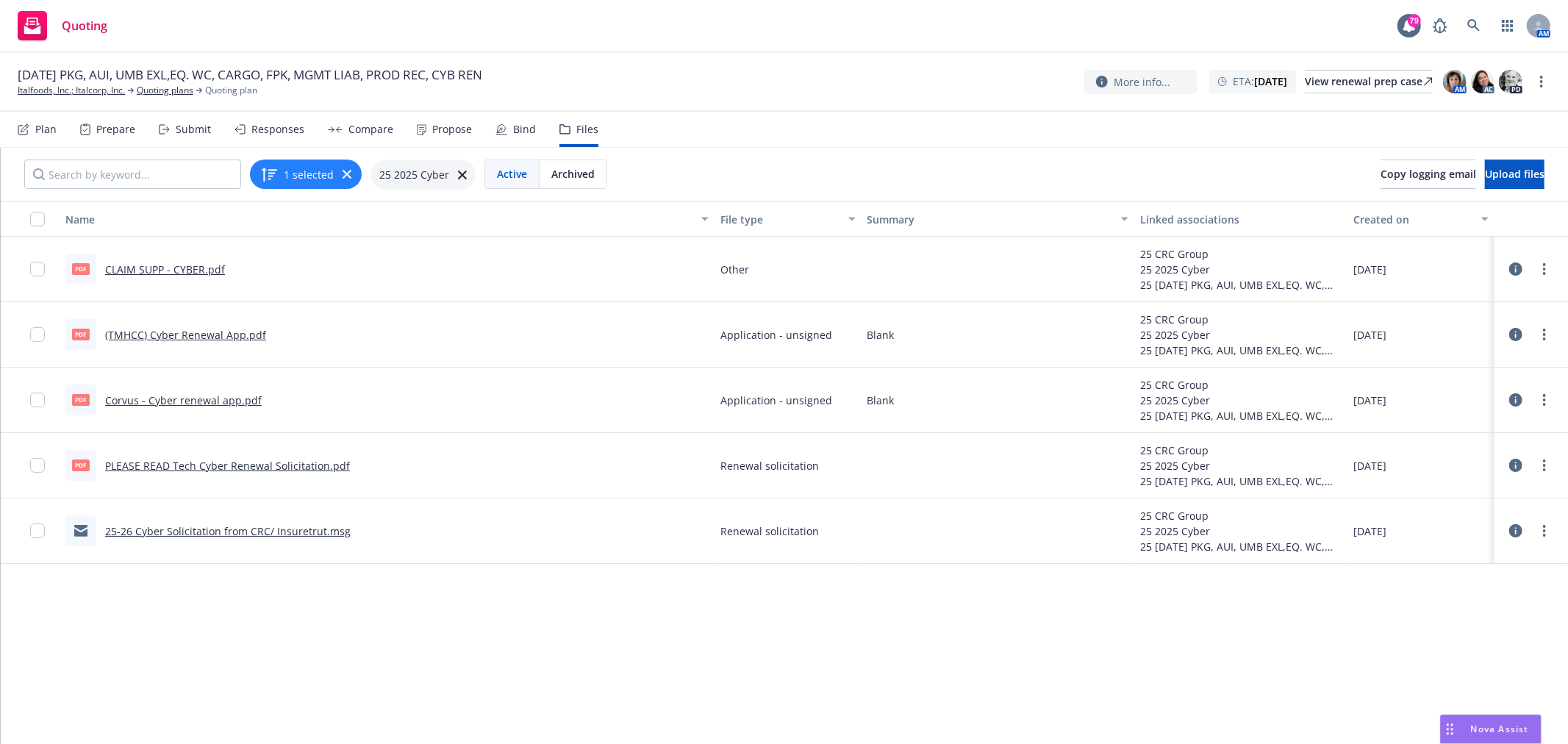
click at [179, 468] on link "PLEASE READ Tech Cyber Renewal Solicitation.pdf" at bounding box center [227, 466] width 245 height 14
click at [218, 524] on link "25-26 Cyber Solicitation from CRC/ Insuretrut.msg" at bounding box center [227, 531] width 245 height 14
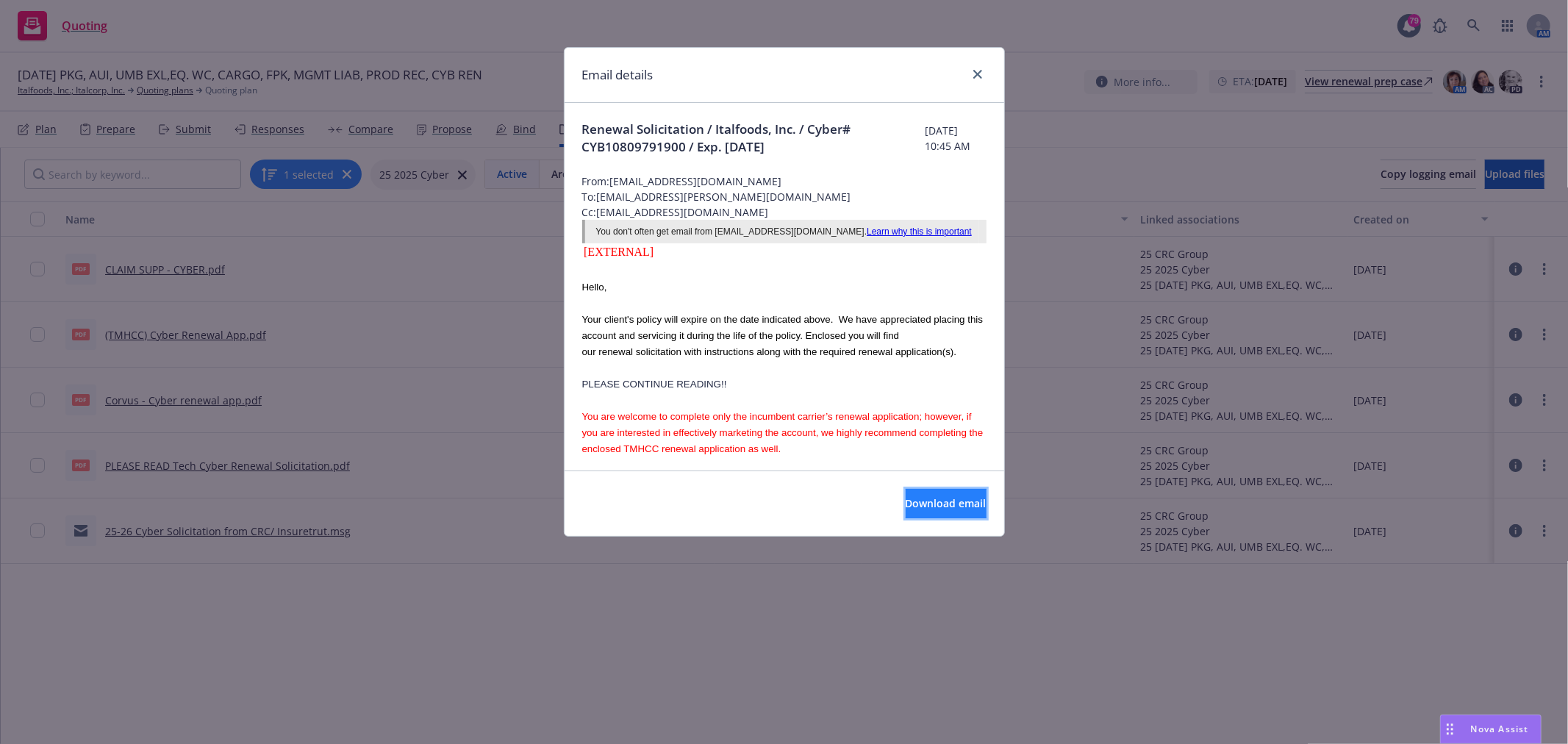
click at [911, 492] on button "Download email" at bounding box center [946, 503] width 81 height 29
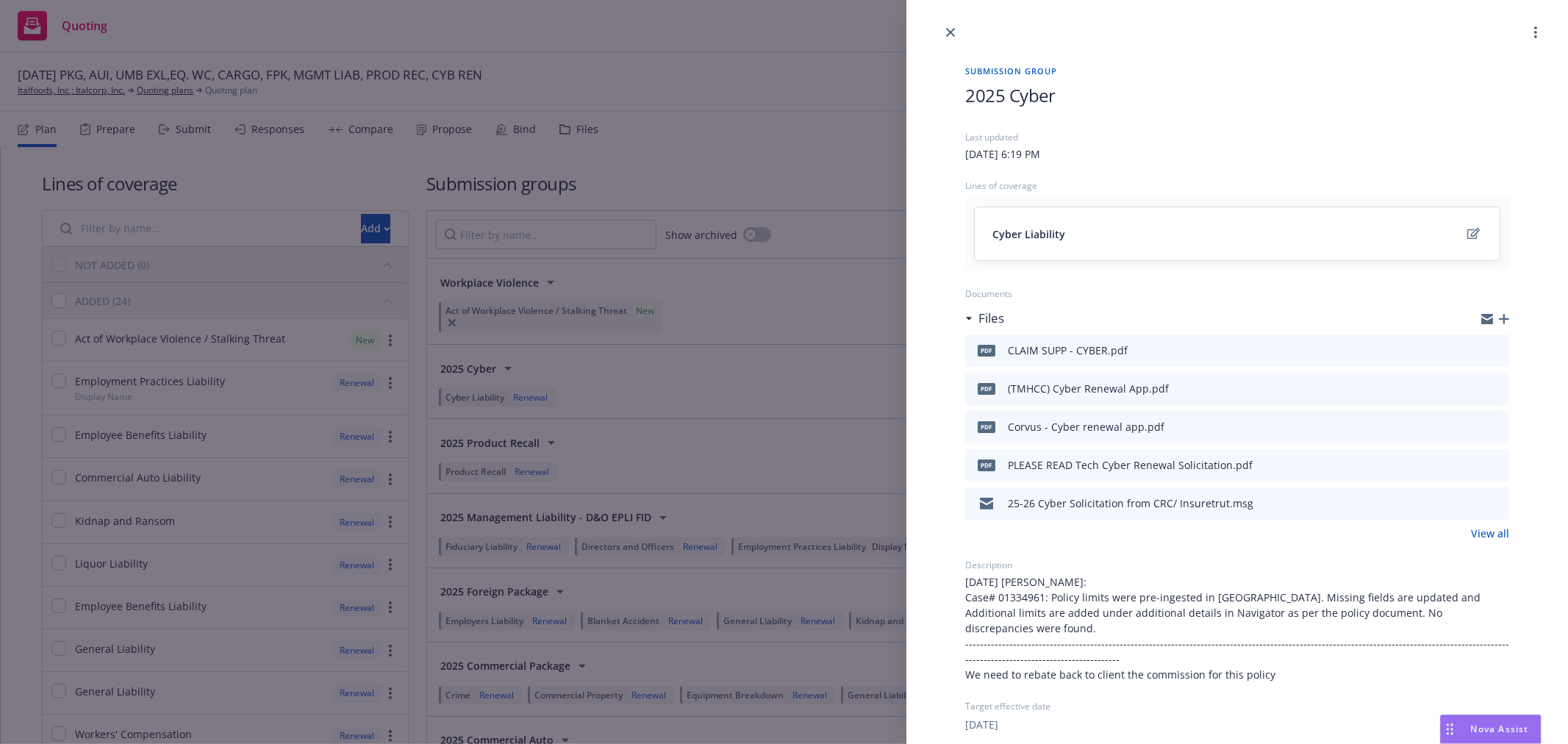
scroll to position [82, 0]
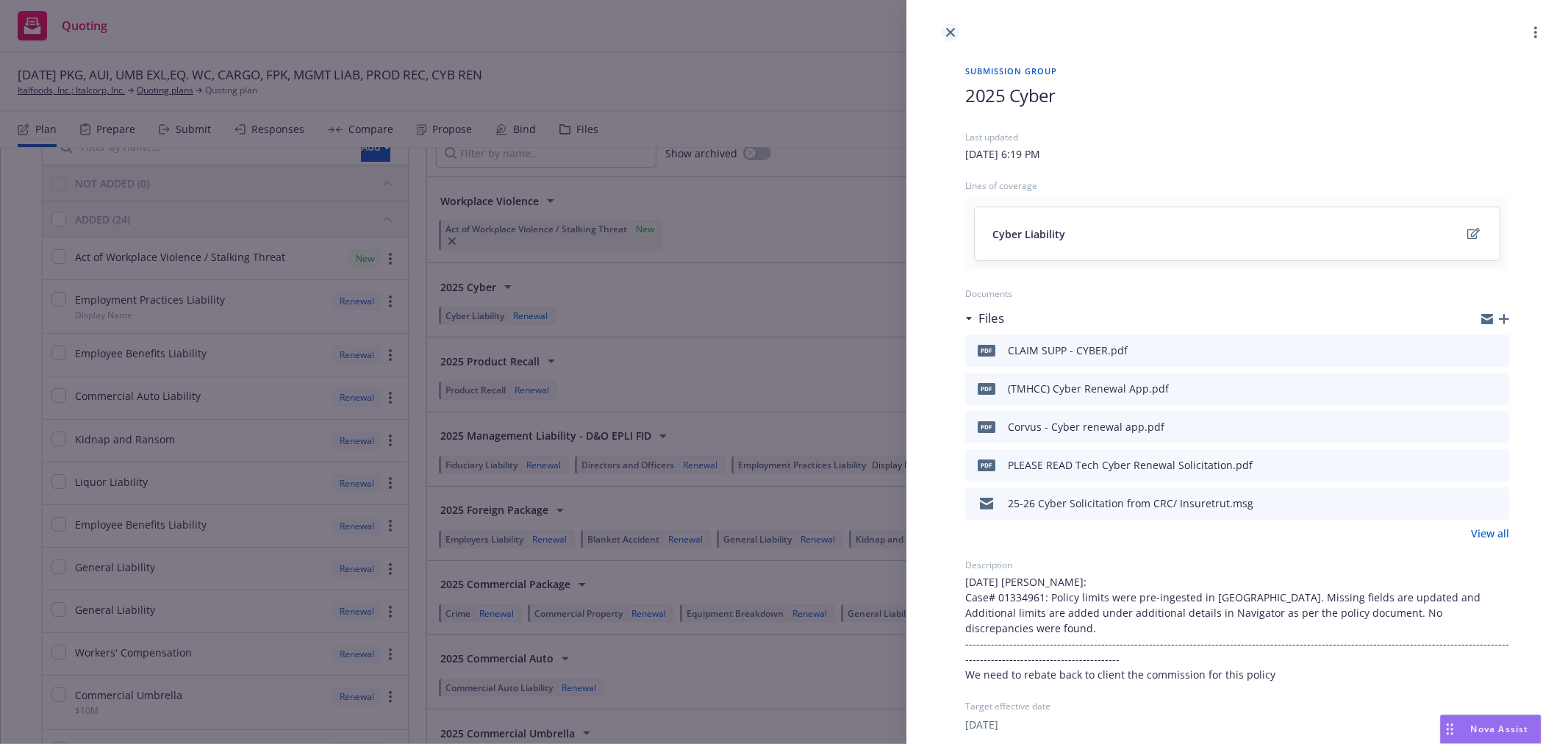
click at [950, 31] on icon "close" at bounding box center [950, 32] width 9 height 9
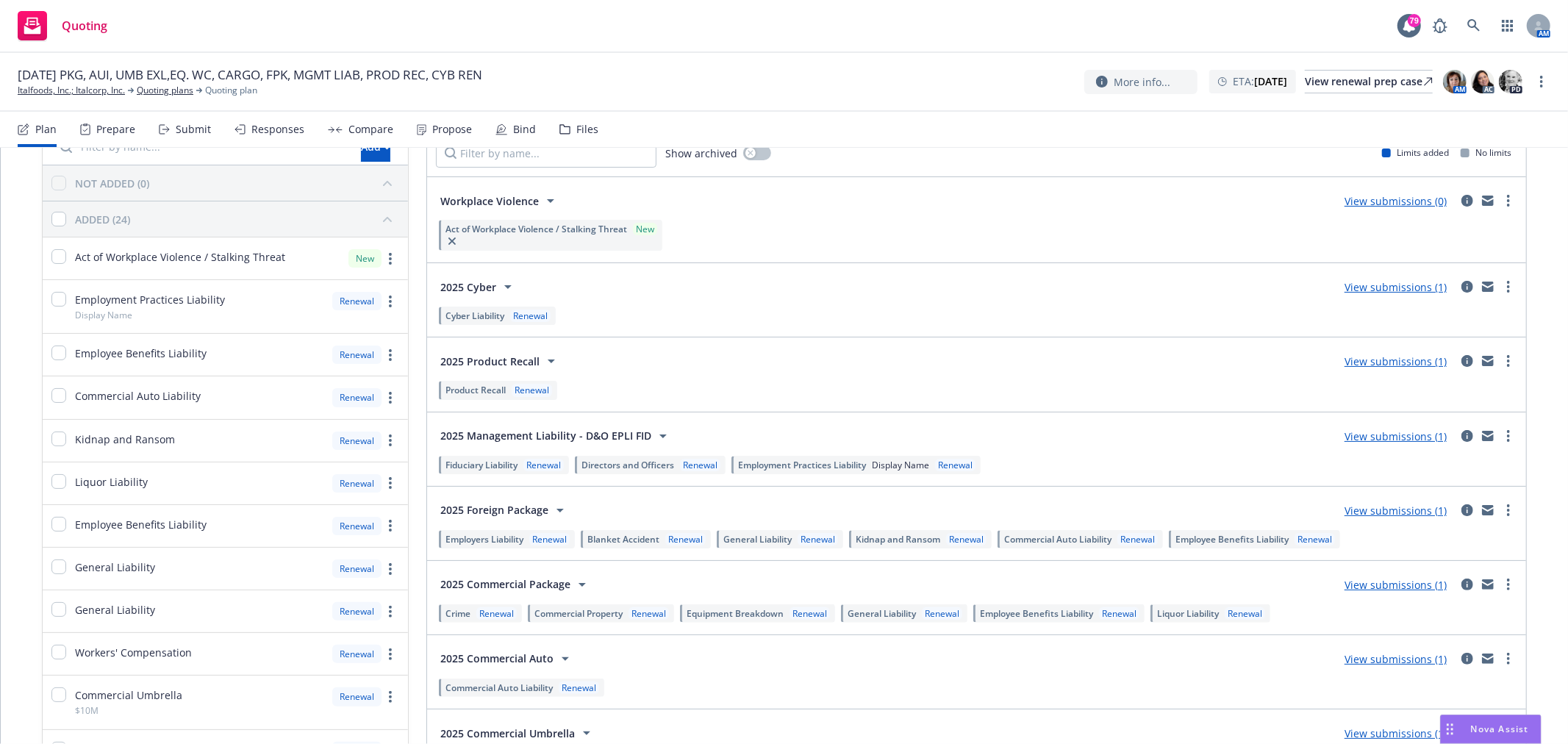
scroll to position [82, 0]
click at [537, 160] on input "Filter by name..." at bounding box center [546, 152] width 221 height 29
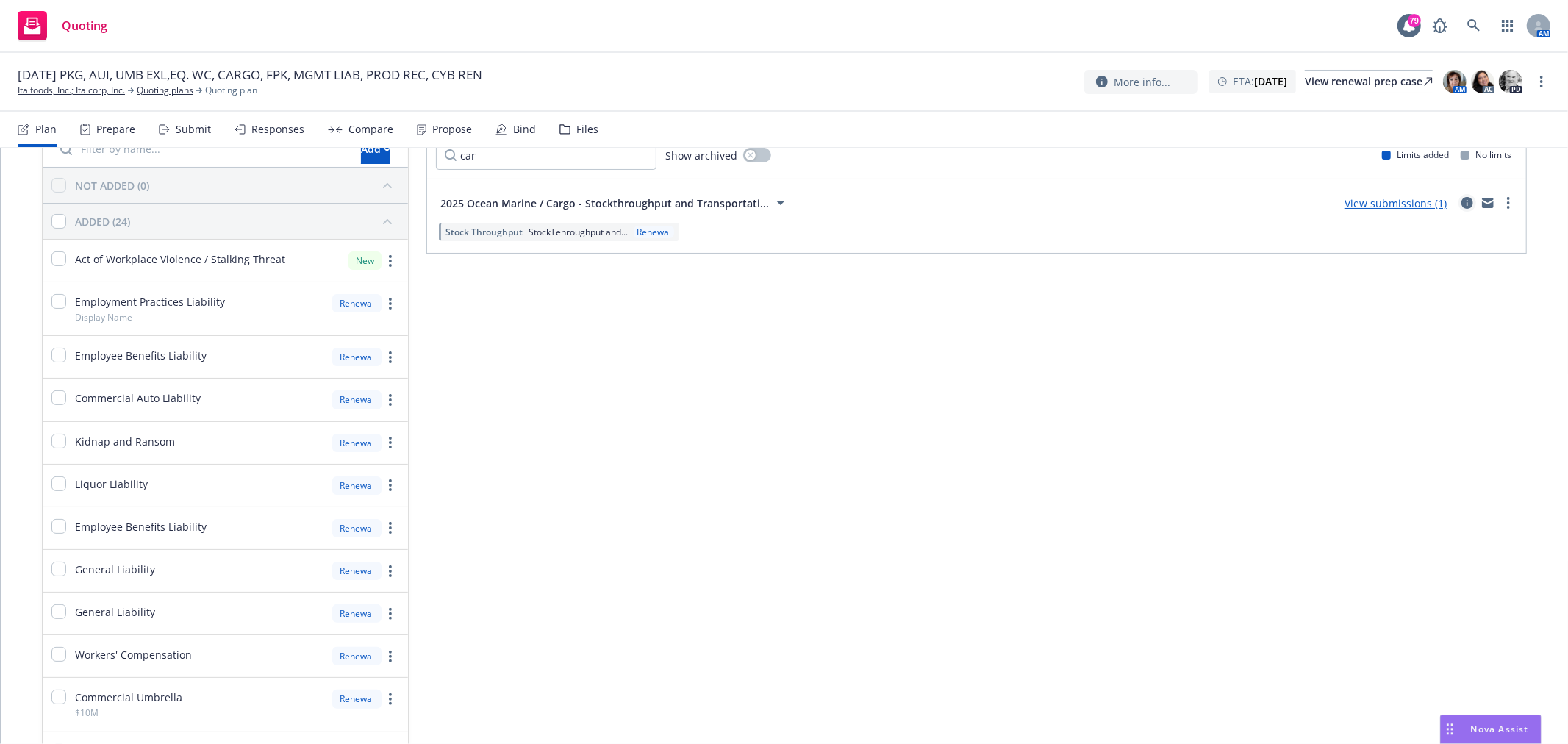
click at [1462, 203] on icon "circleInformation" at bounding box center [1467, 202] width 12 height 12
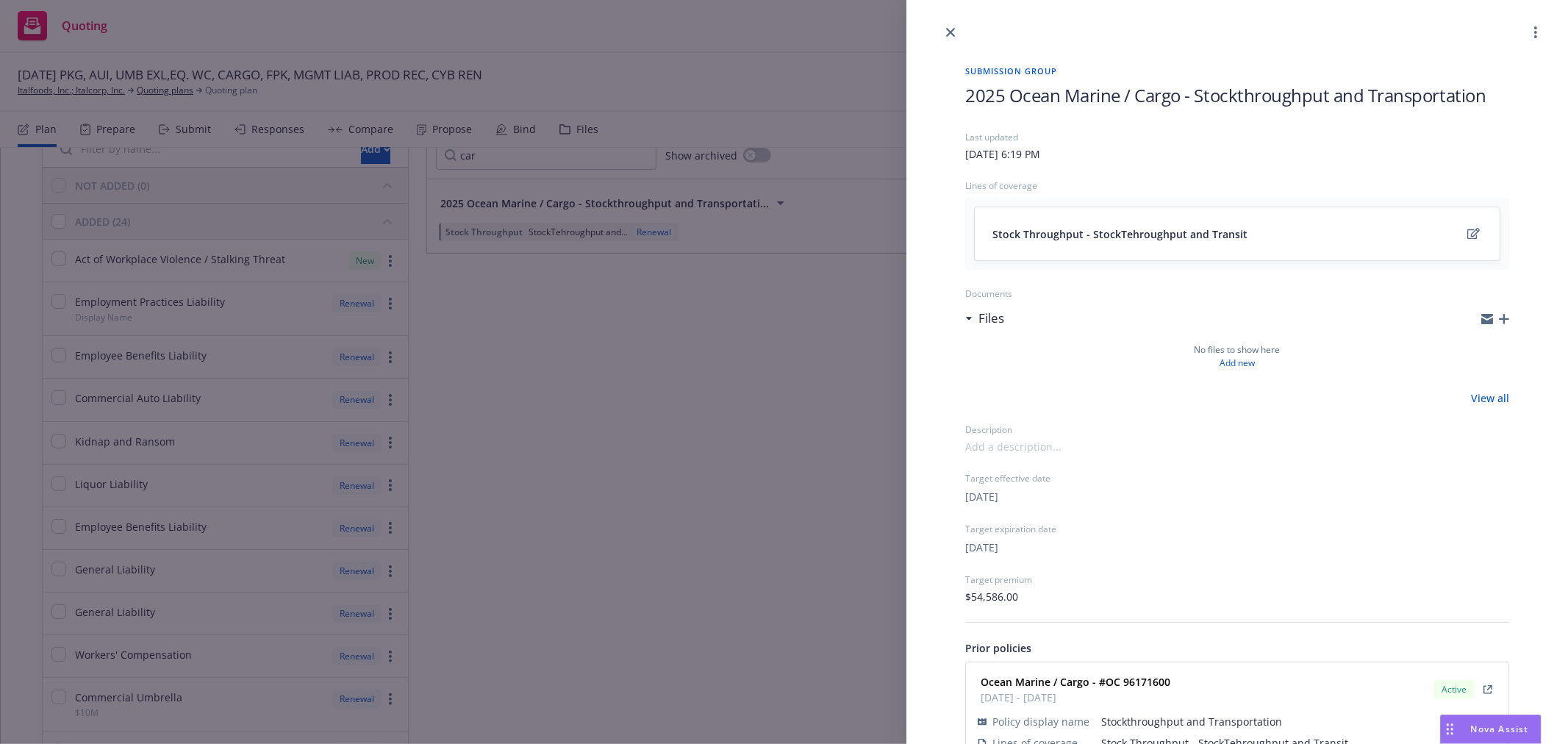
click at [961, 33] on div at bounding box center [1238, 21] width 662 height 41
click at [938, 34] on div at bounding box center [1238, 21] width 662 height 41
click at [951, 34] on icon "close" at bounding box center [950, 32] width 9 height 9
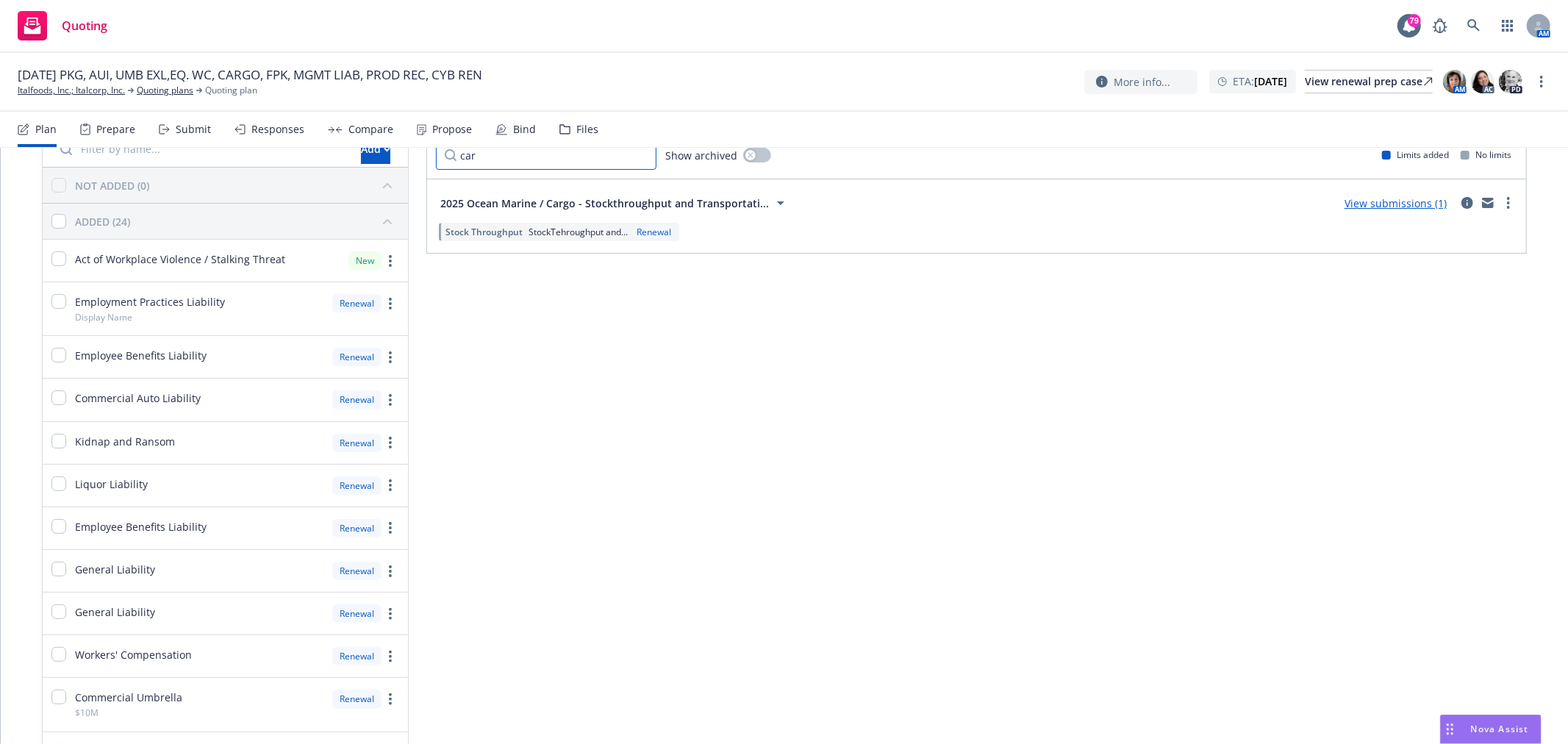
drag, startPoint x: 531, startPoint y: 164, endPoint x: 456, endPoint y: 168, distance: 75.1
click at [456, 168] on input "car" at bounding box center [546, 155] width 221 height 29
click at [1462, 202] on icon "circleInformation" at bounding box center [1467, 202] width 12 height 12
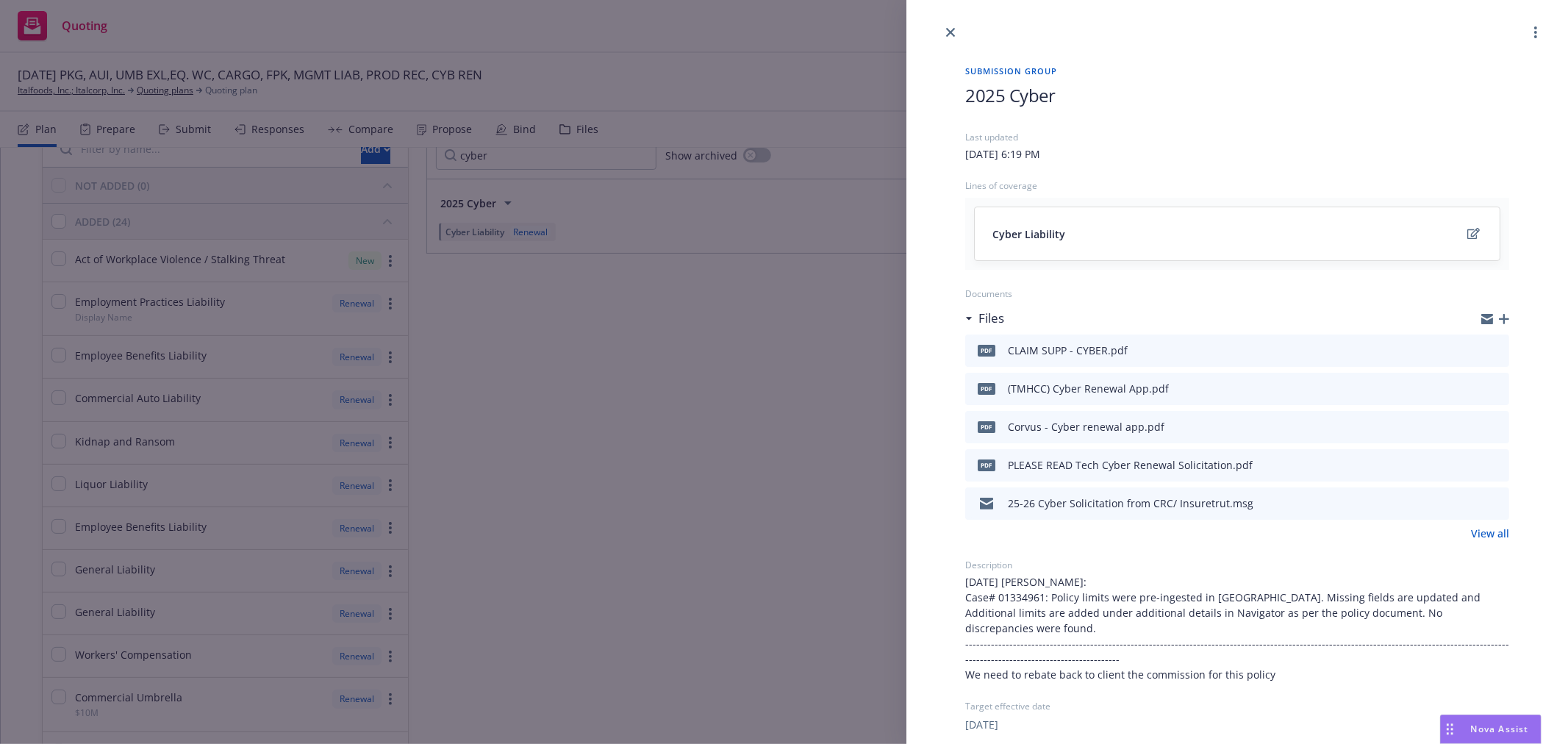
drag, startPoint x: 953, startPoint y: 35, endPoint x: 857, endPoint y: 71, distance: 102.5
click at [951, 35] on icon "close" at bounding box center [950, 32] width 9 height 9
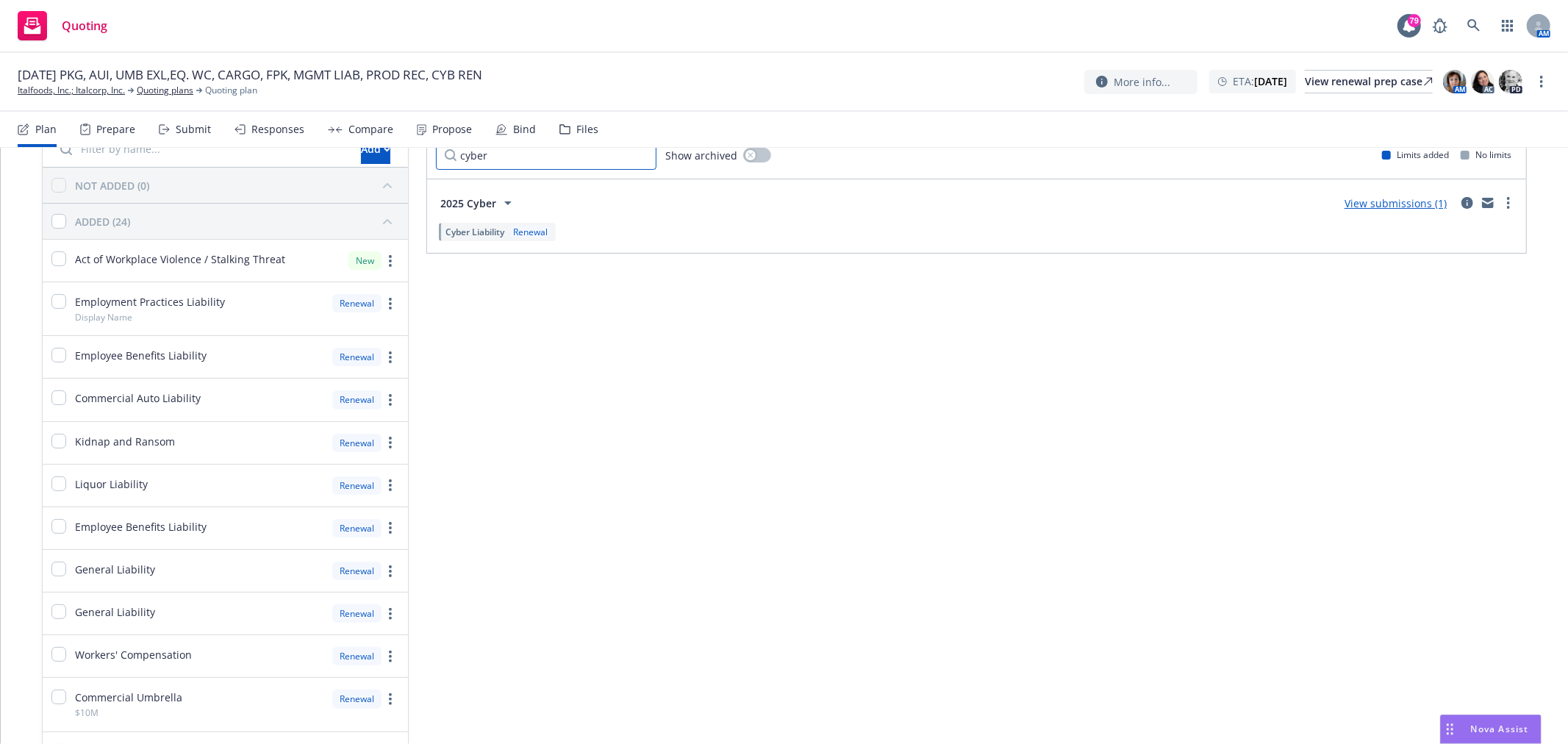
drag, startPoint x: 545, startPoint y: 156, endPoint x: 425, endPoint y: 160, distance: 120.1
click at [426, 160] on div "Submission groups cyber Show archived Limits added No limits 2025 Cyber View su…" at bounding box center [977, 701] width 1100 height 1219
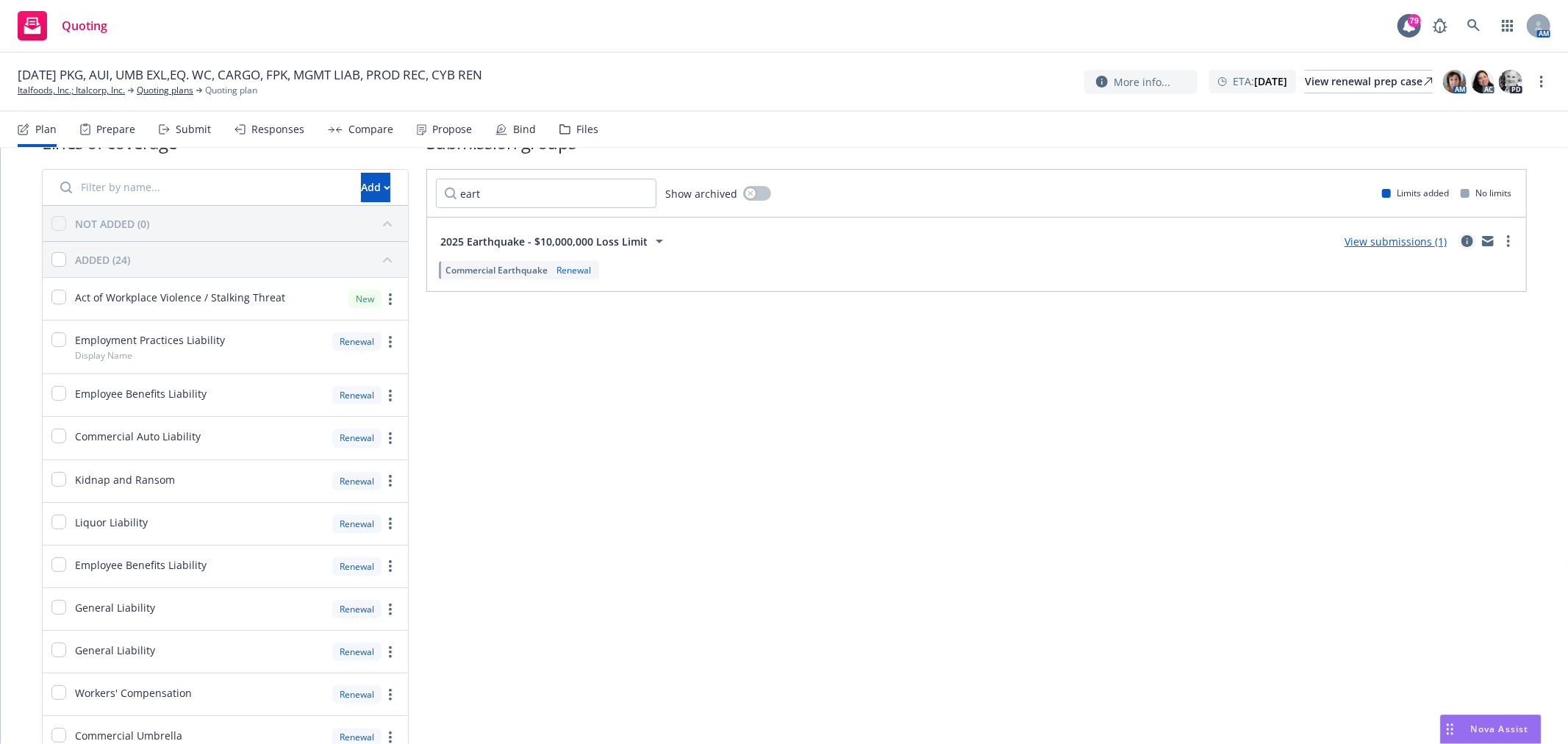
click at [1462, 241] on icon "circleInformation" at bounding box center [1467, 241] width 12 height 12
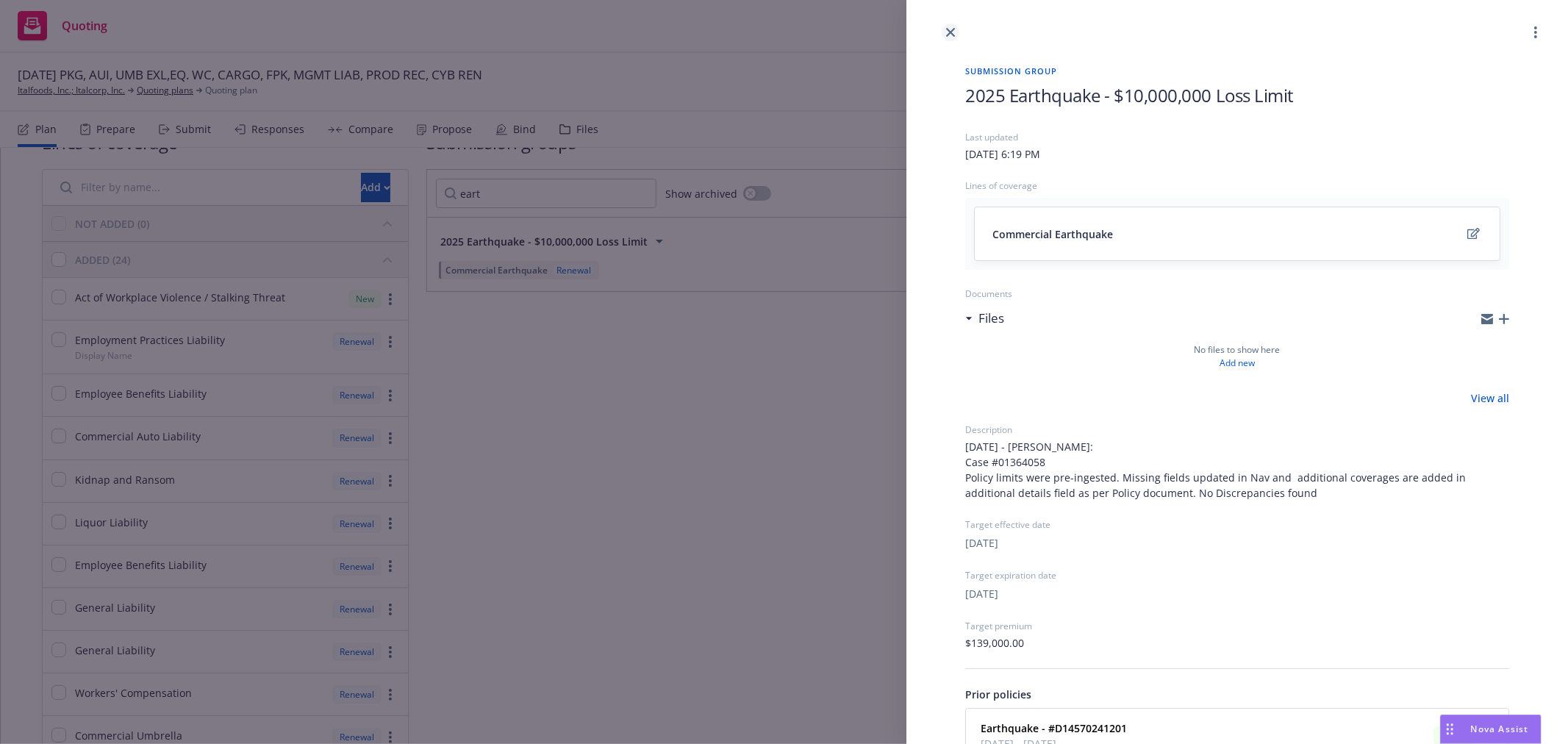
click at [957, 26] on link "close" at bounding box center [950, 33] width 17 height 17
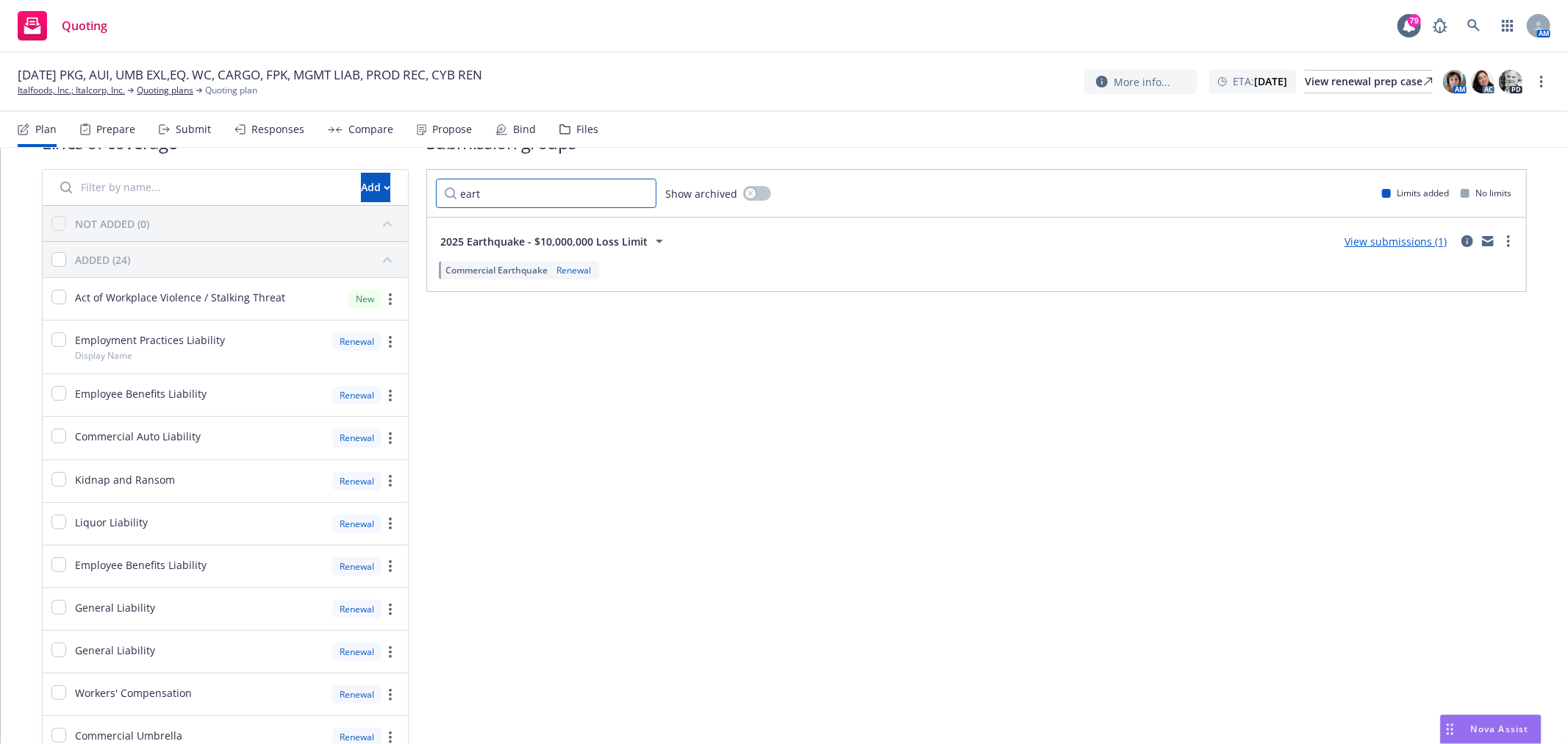
drag, startPoint x: 549, startPoint y: 204, endPoint x: 433, endPoint y: 201, distance: 116.0
click at [436, 201] on input "eart" at bounding box center [546, 193] width 221 height 29
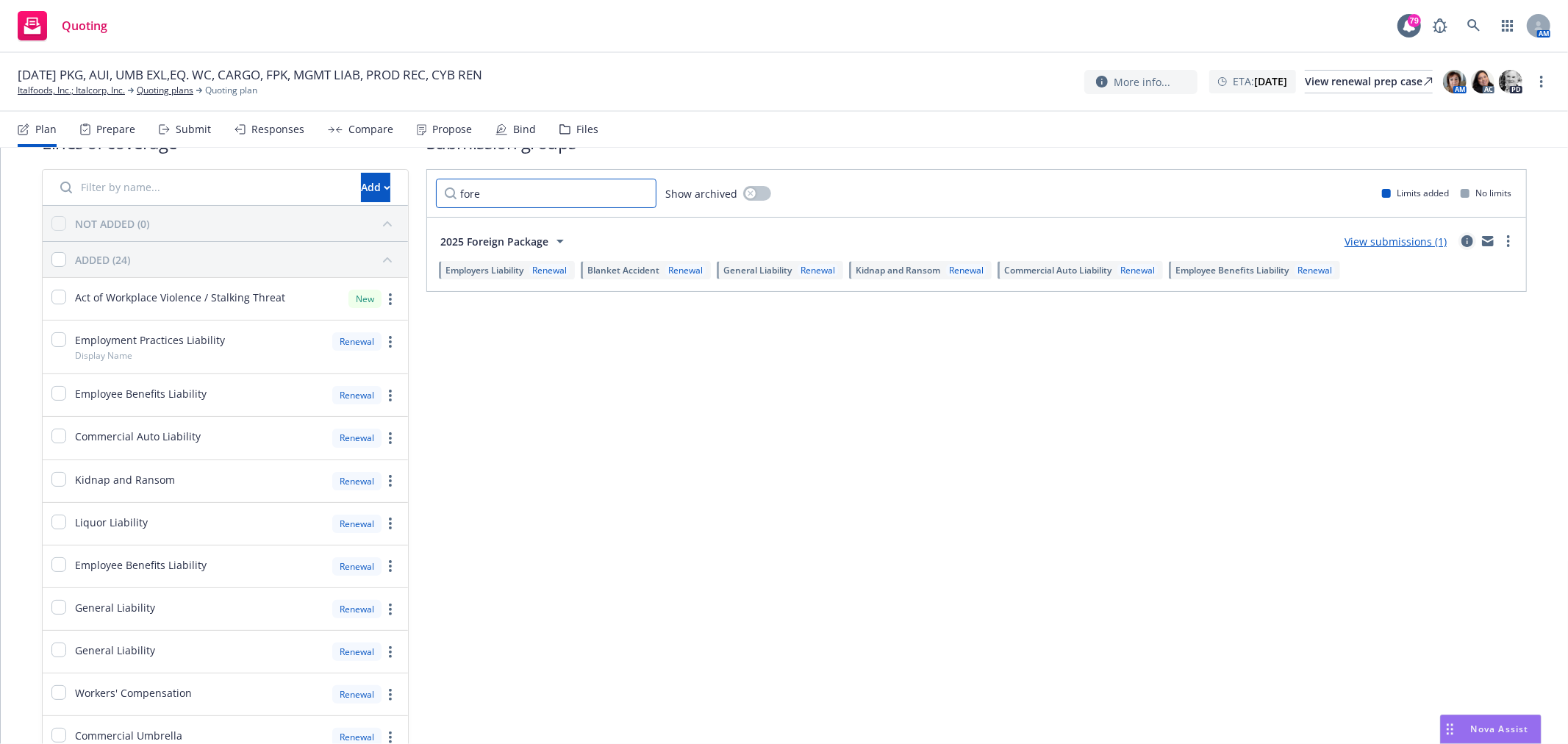
type input "fore"
click at [1462, 238] on icon "circleInformation" at bounding box center [1467, 241] width 12 height 12
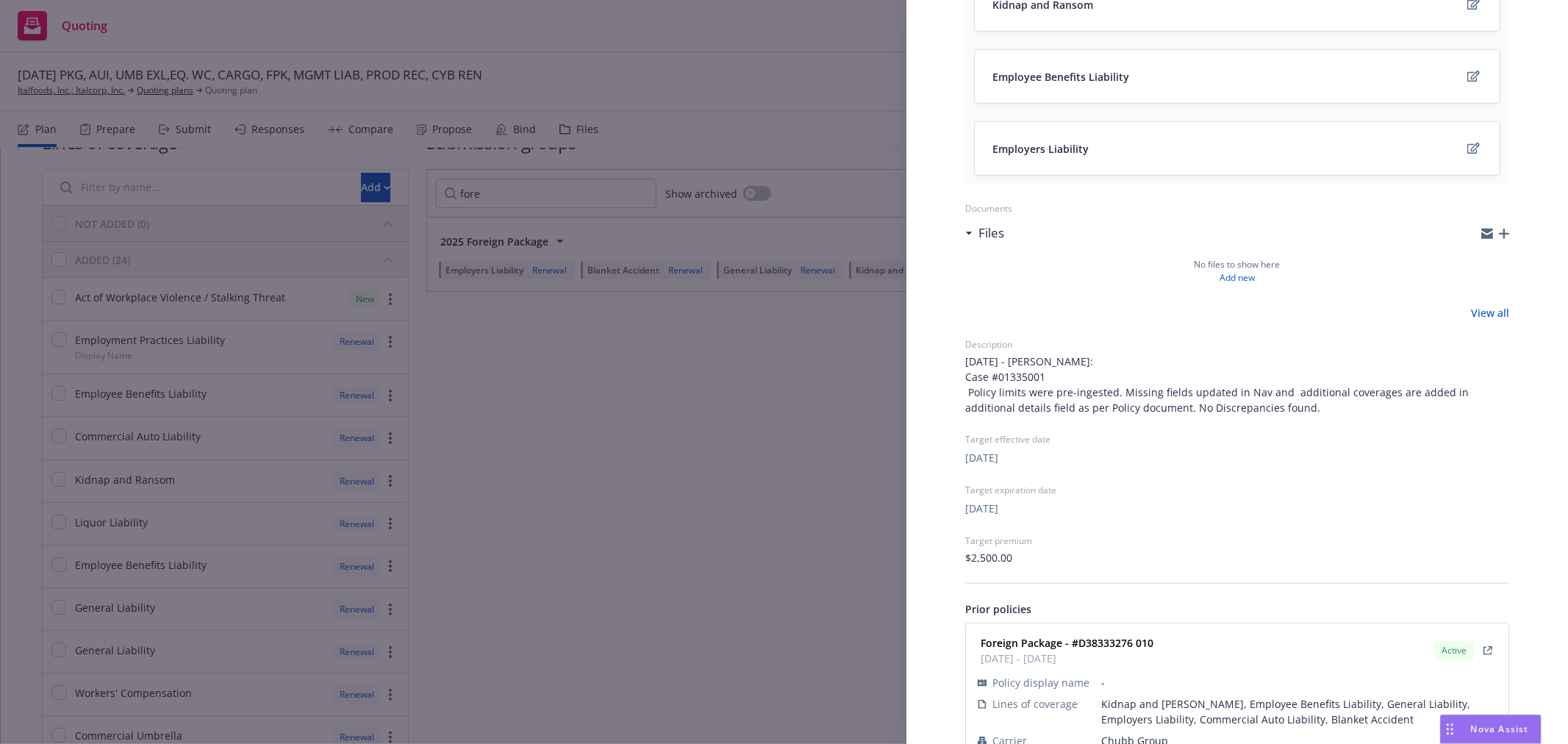
scroll to position [490, 0]
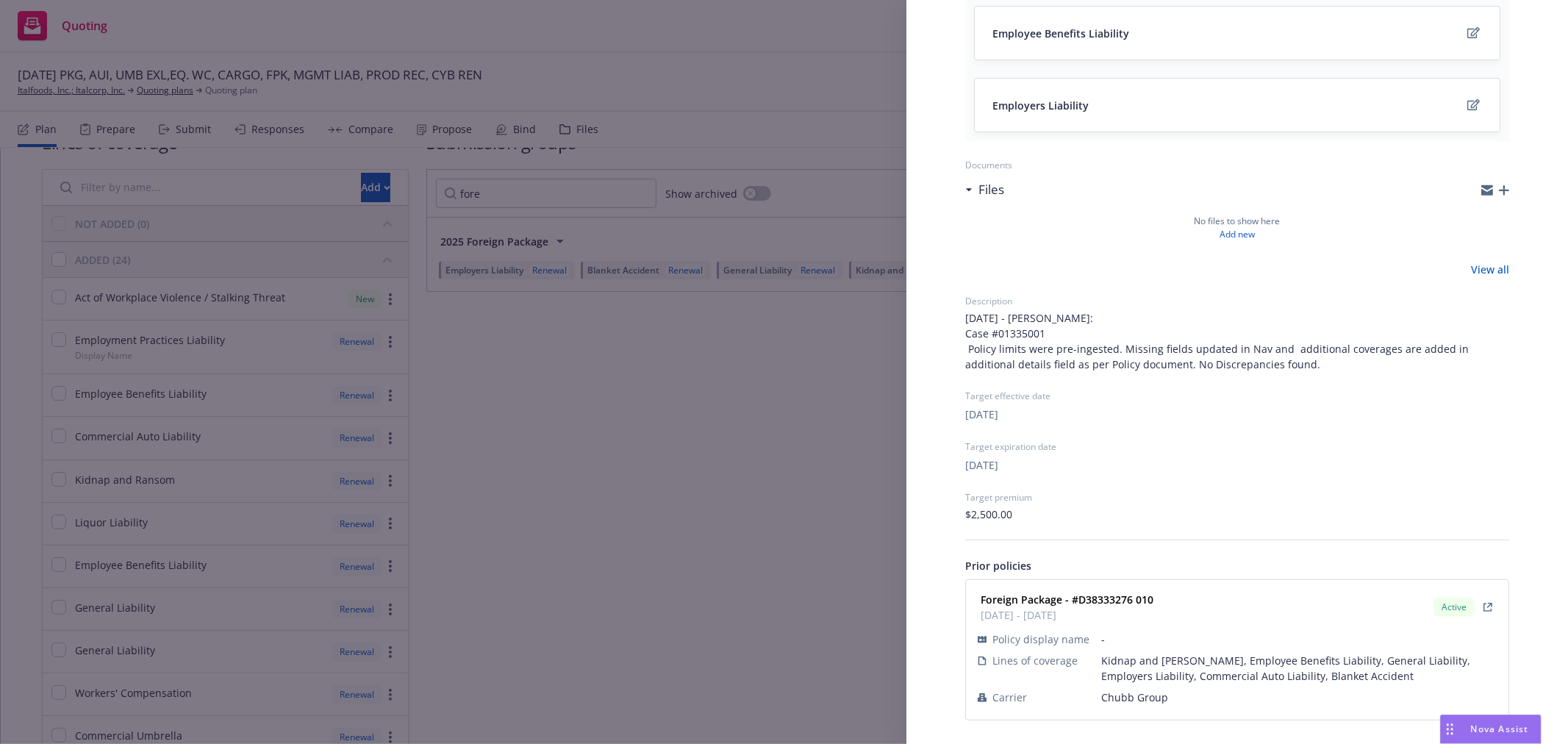
click at [1478, 271] on link "View all" at bounding box center [1490, 269] width 38 height 15
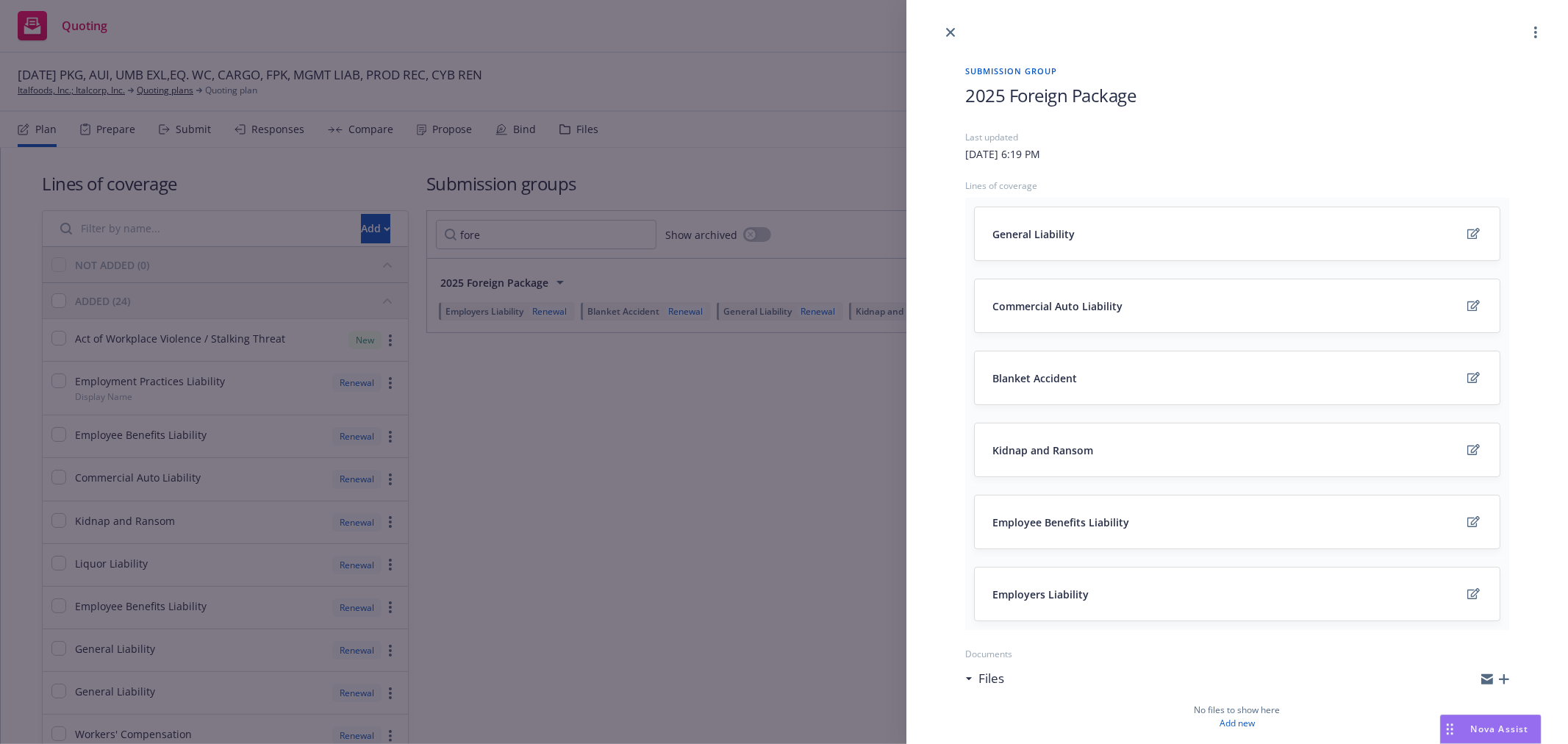
scroll to position [490, 0]
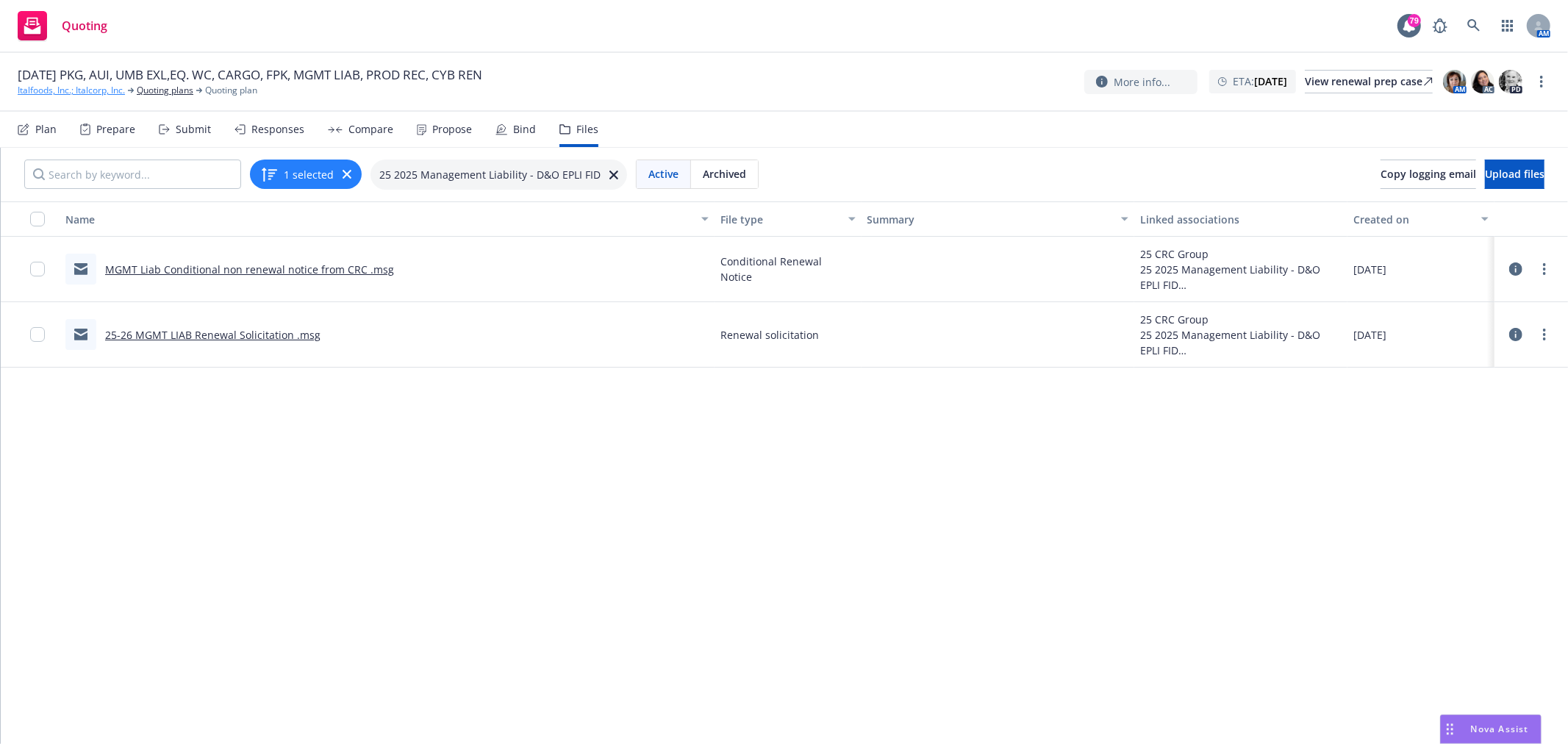
click at [86, 84] on link "Italfoods, Inc.; Italcorp, Inc." at bounding box center [71, 91] width 107 height 13
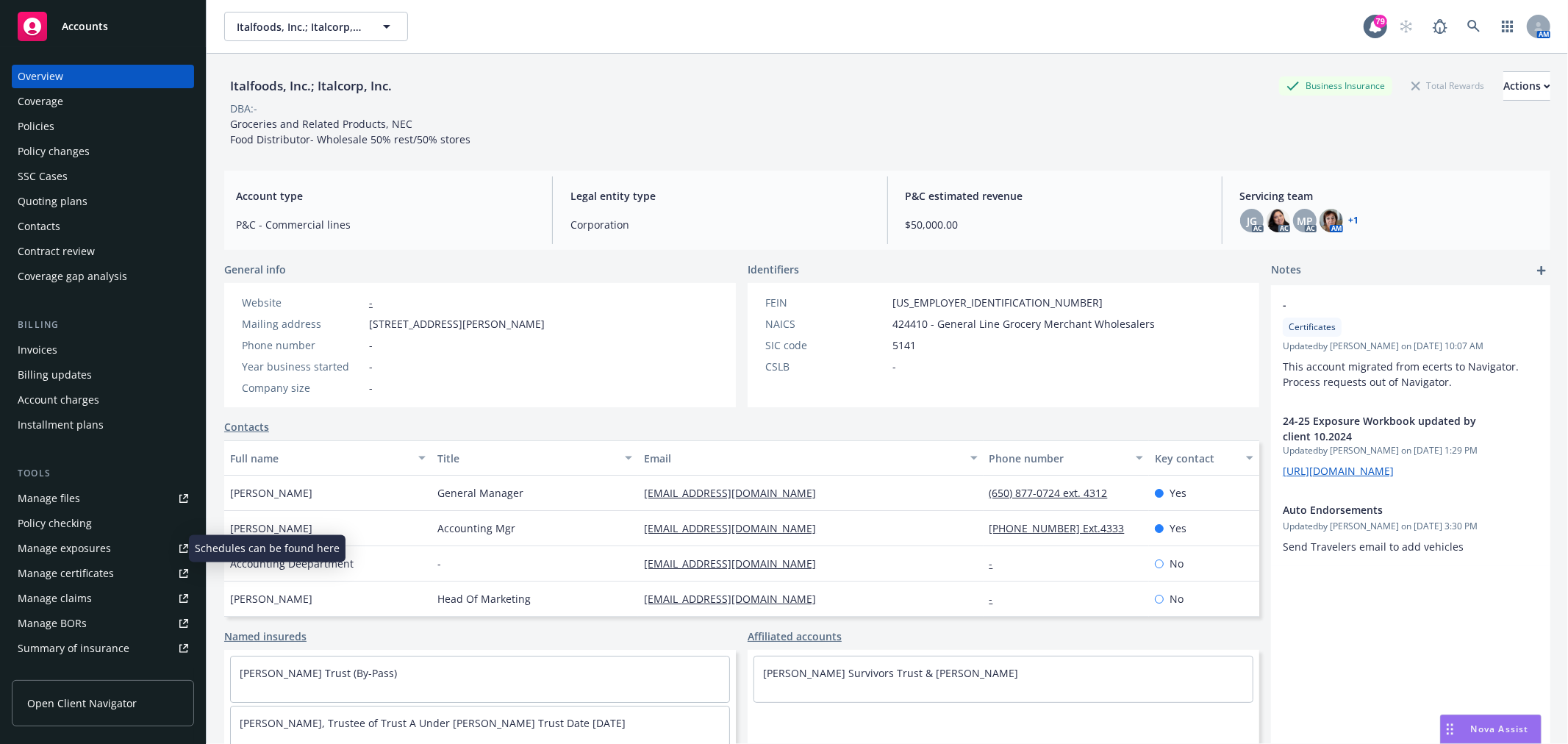
click at [106, 547] on div "Manage exposures" at bounding box center [64, 549] width 94 height 24
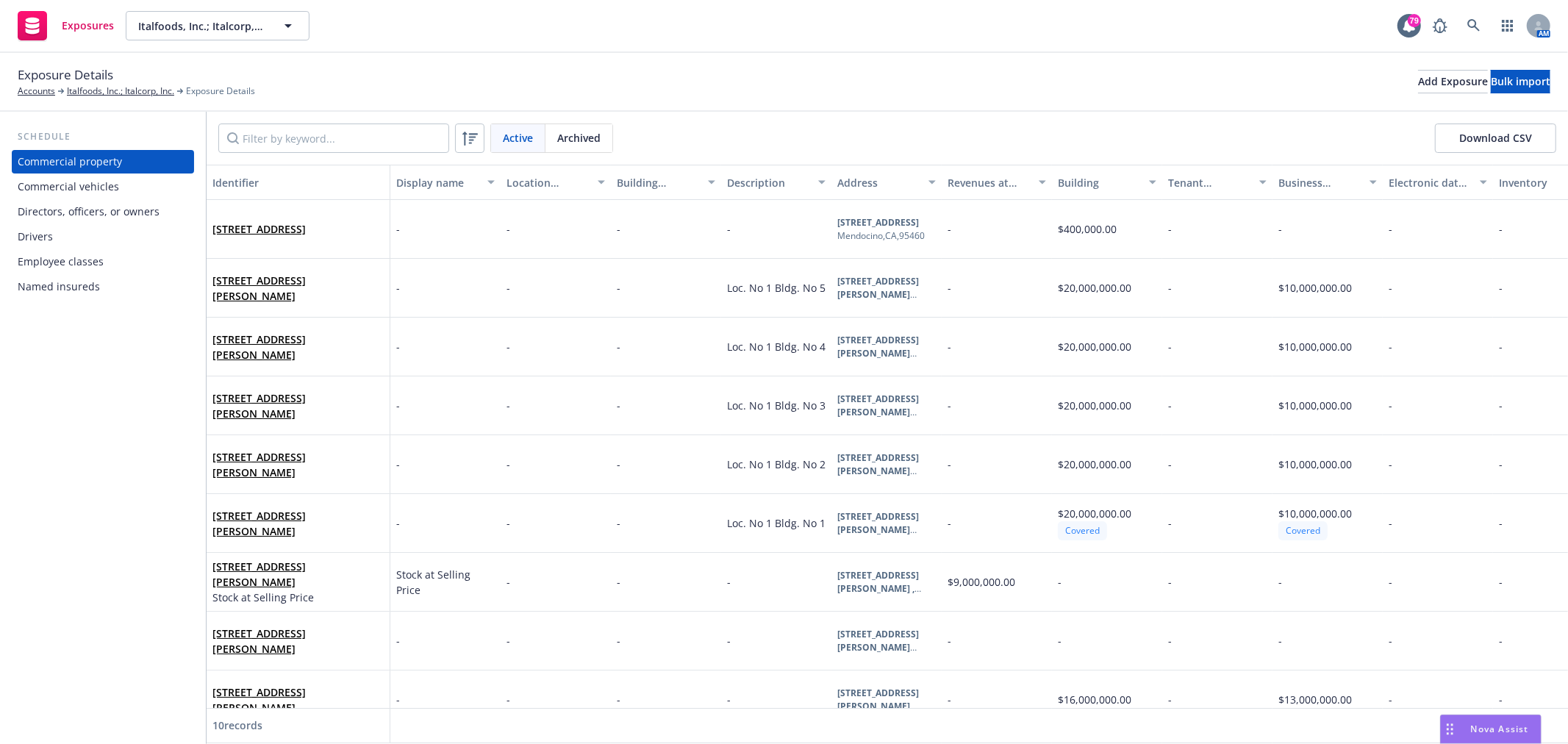
click at [125, 188] on div "Commercial vehicles" at bounding box center [102, 187] width 171 height 24
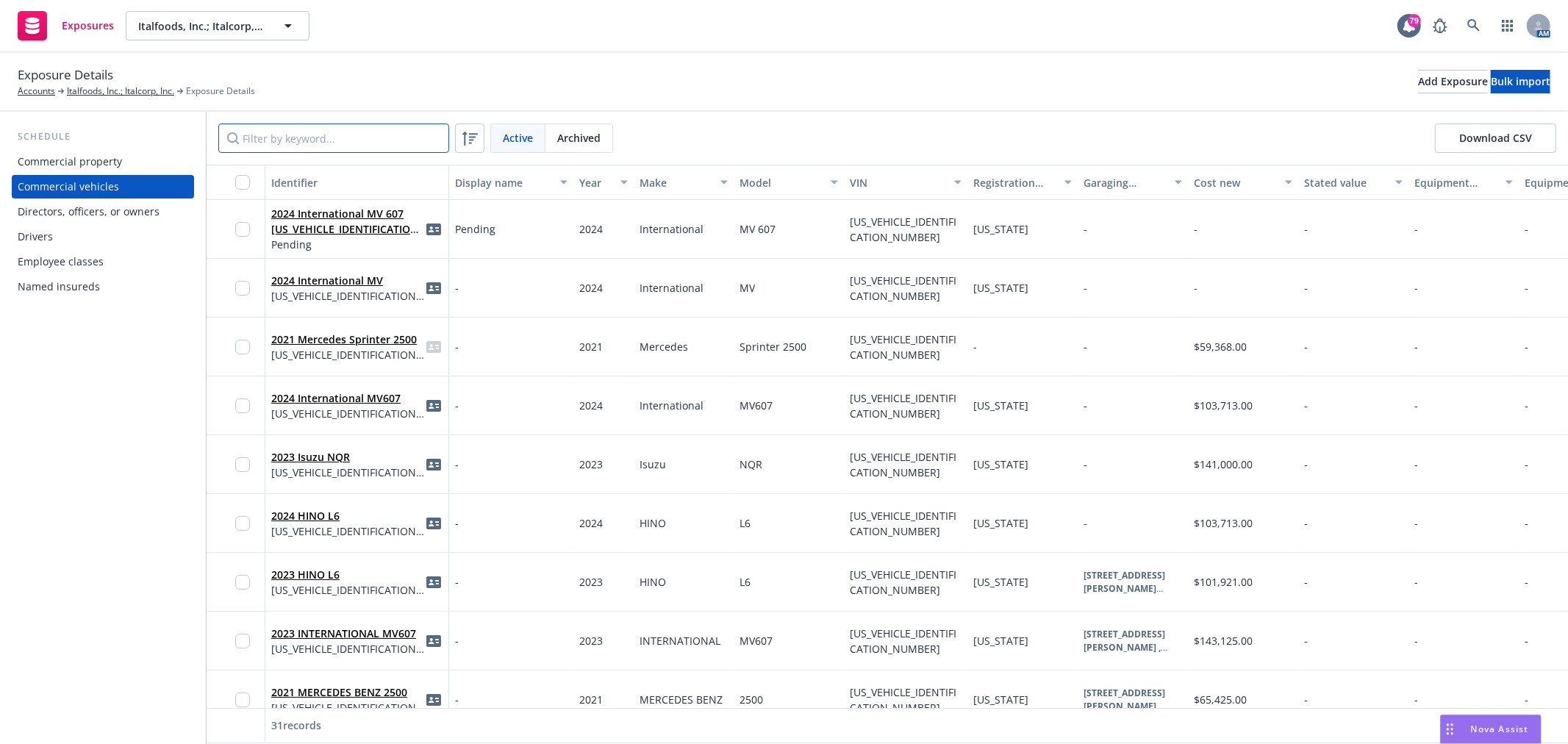
click at [360, 141] on input "Filter by keyword..." at bounding box center [333, 138] width 231 height 29
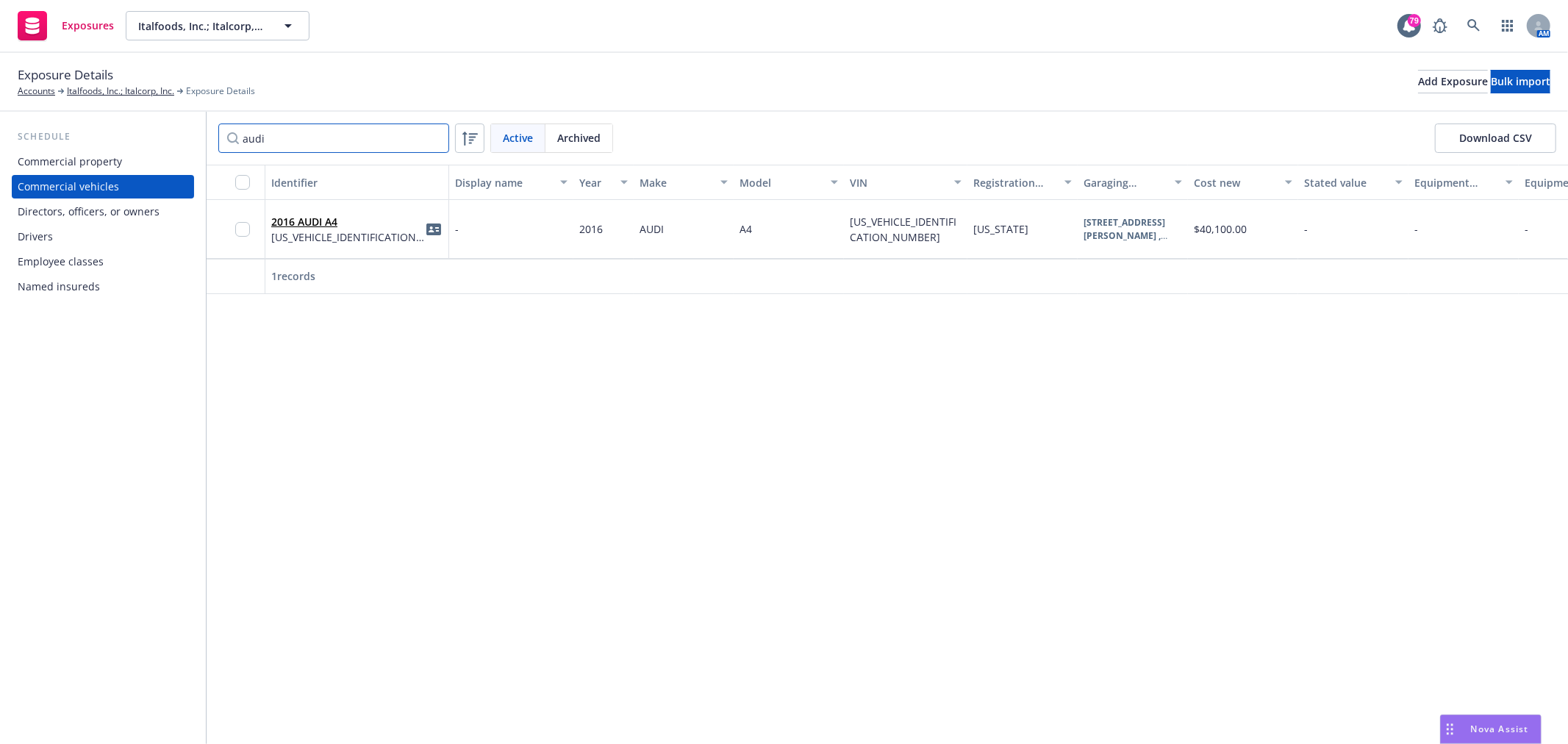
type input "audi"
drag, startPoint x: 285, startPoint y: 145, endPoint x: 237, endPoint y: 150, distance: 48.3
click at [237, 150] on input "audi" at bounding box center [333, 138] width 231 height 29
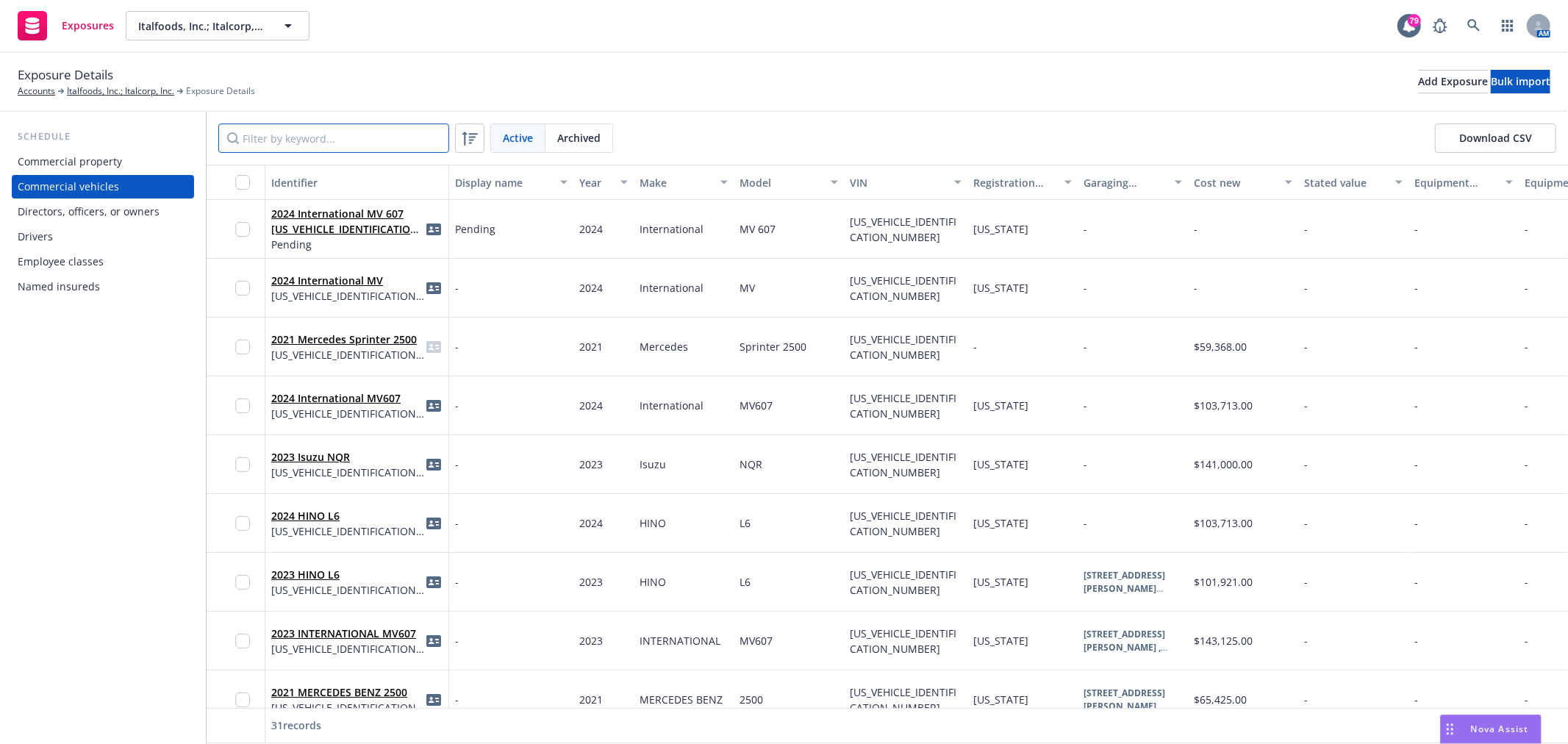
click at [298, 144] on input "Filter by keyword..." at bounding box center [333, 138] width 231 height 29
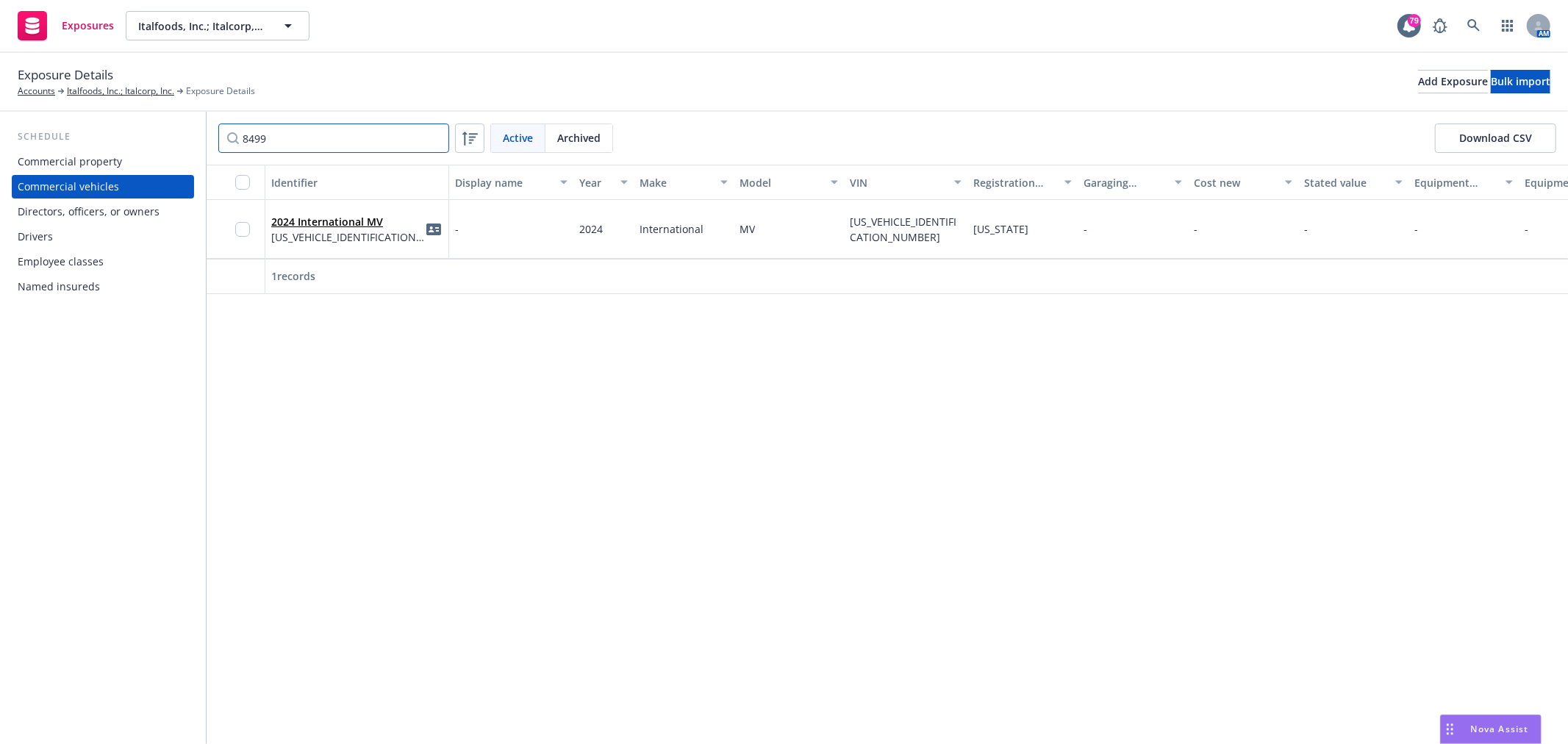
click at [293, 145] on input "8499" at bounding box center [333, 138] width 231 height 29
type input "8"
type input "2495"
click at [314, 145] on input "2495" at bounding box center [333, 138] width 231 height 29
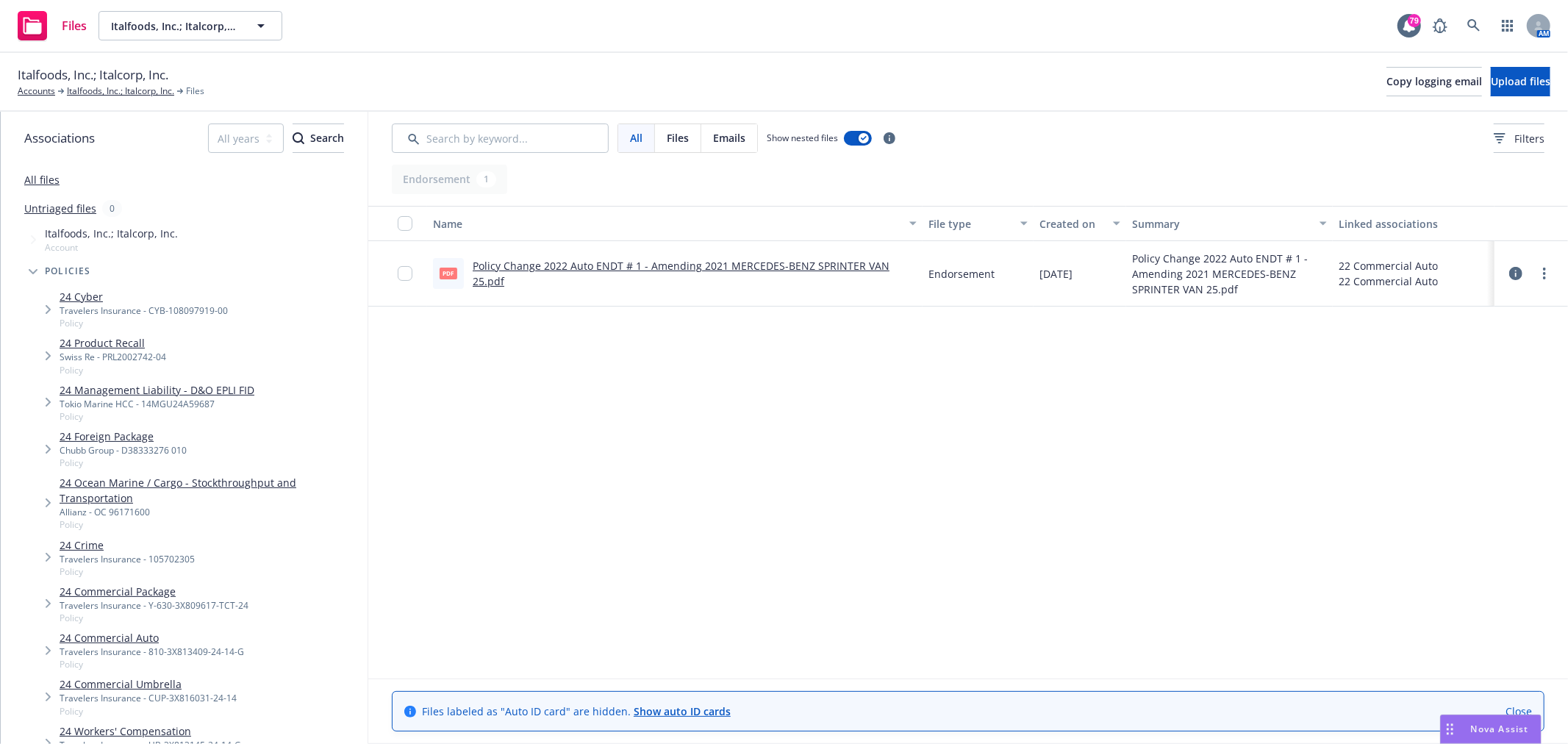
click at [585, 272] on link "Policy Change 2022 Auto ENDT # 1 - Amending 2021 MERCEDES-BENZ SPRINTER VAN 25.…" at bounding box center [681, 273] width 417 height 29
